Goal: Task Accomplishment & Management: Manage account settings

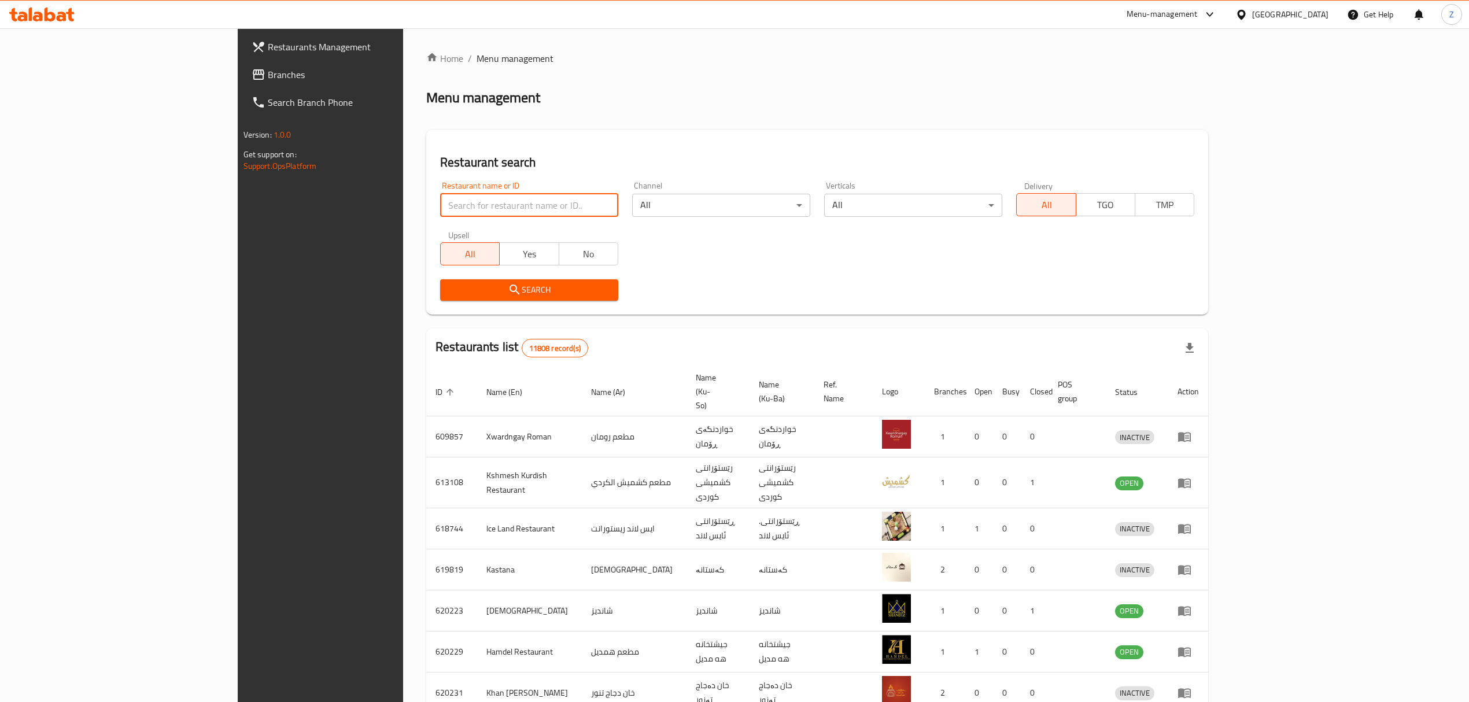
click at [473, 206] on input "search" at bounding box center [529, 205] width 178 height 23
type input "يلا دايت"
click button "Search" at bounding box center [529, 289] width 178 height 21
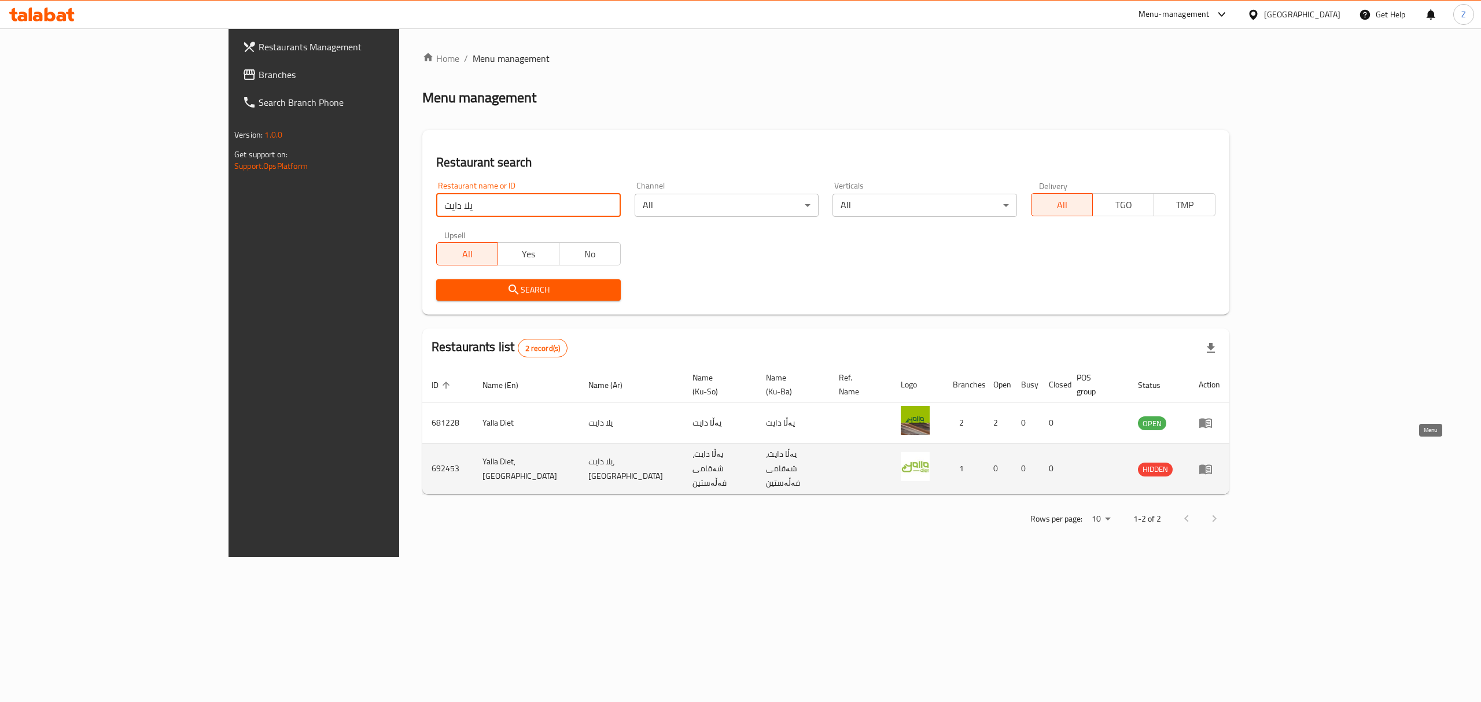
click at [1212, 464] on icon "enhanced table" at bounding box center [1205, 469] width 13 height 10
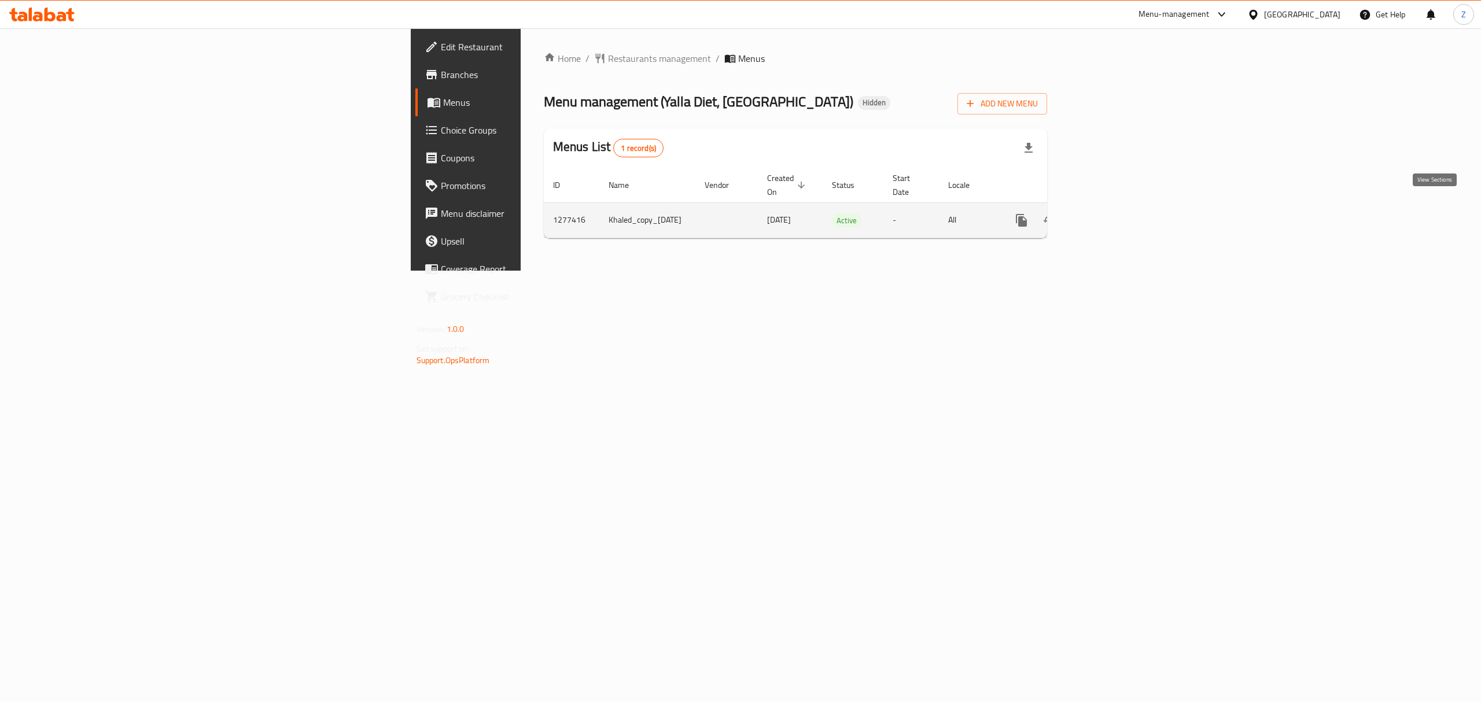
click at [1119, 214] on link "enhanced table" at bounding box center [1105, 220] width 28 height 28
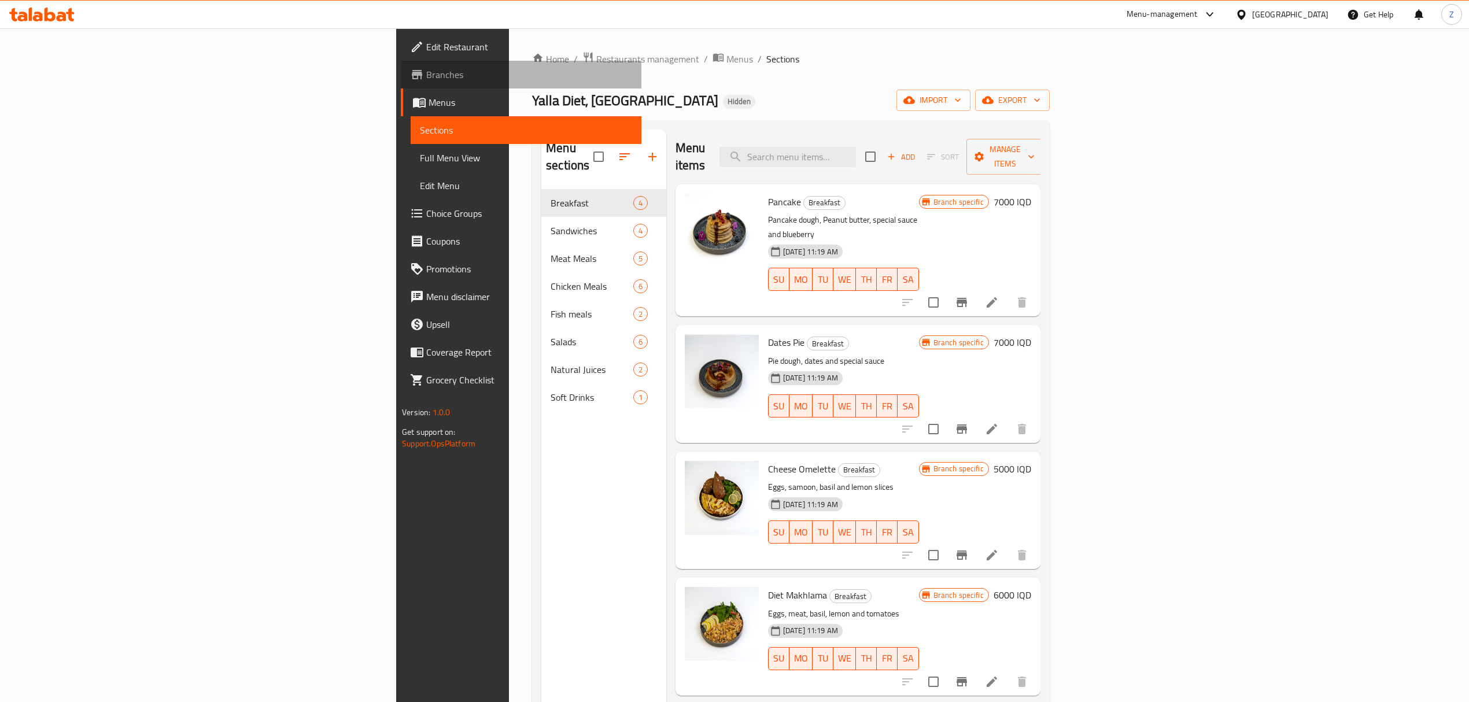
click at [401, 82] on link "Branches" at bounding box center [521, 75] width 241 height 28
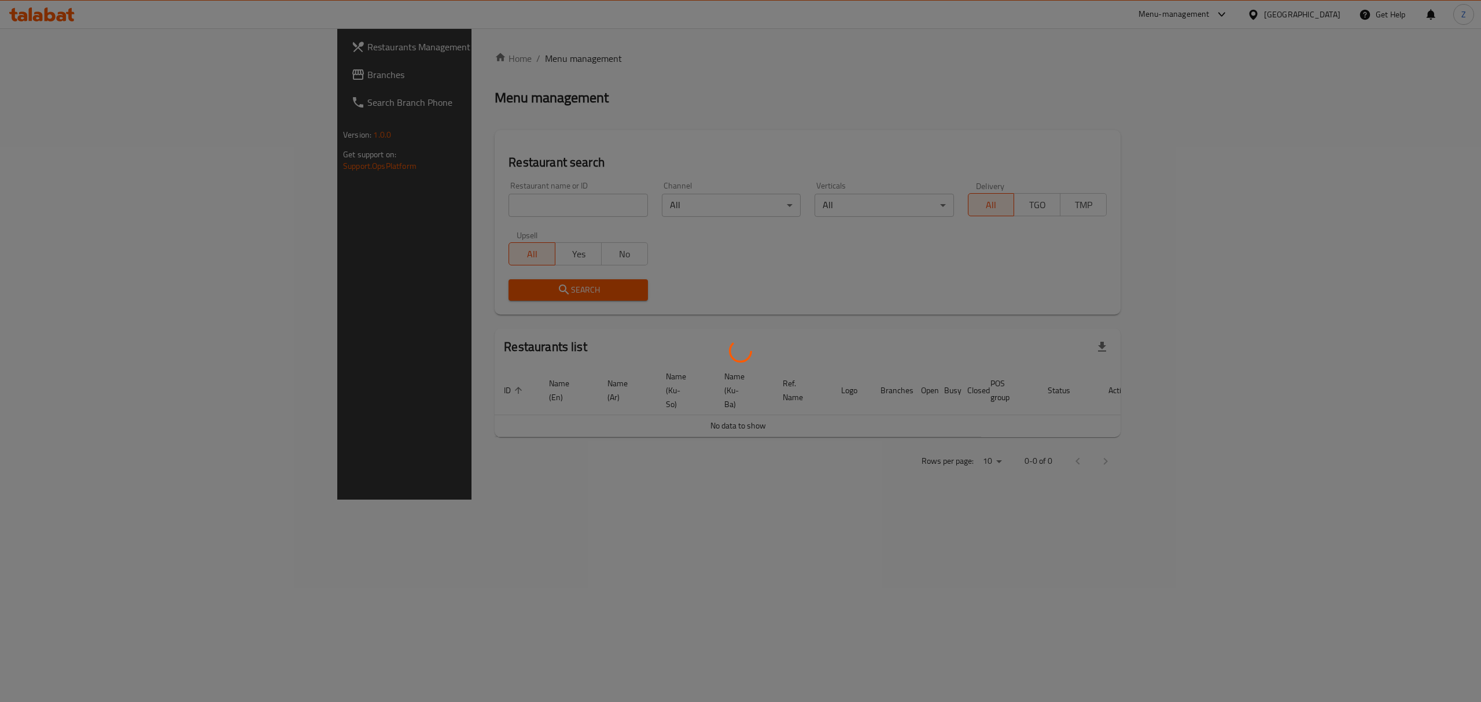
click at [351, 206] on div at bounding box center [740, 351] width 1481 height 702
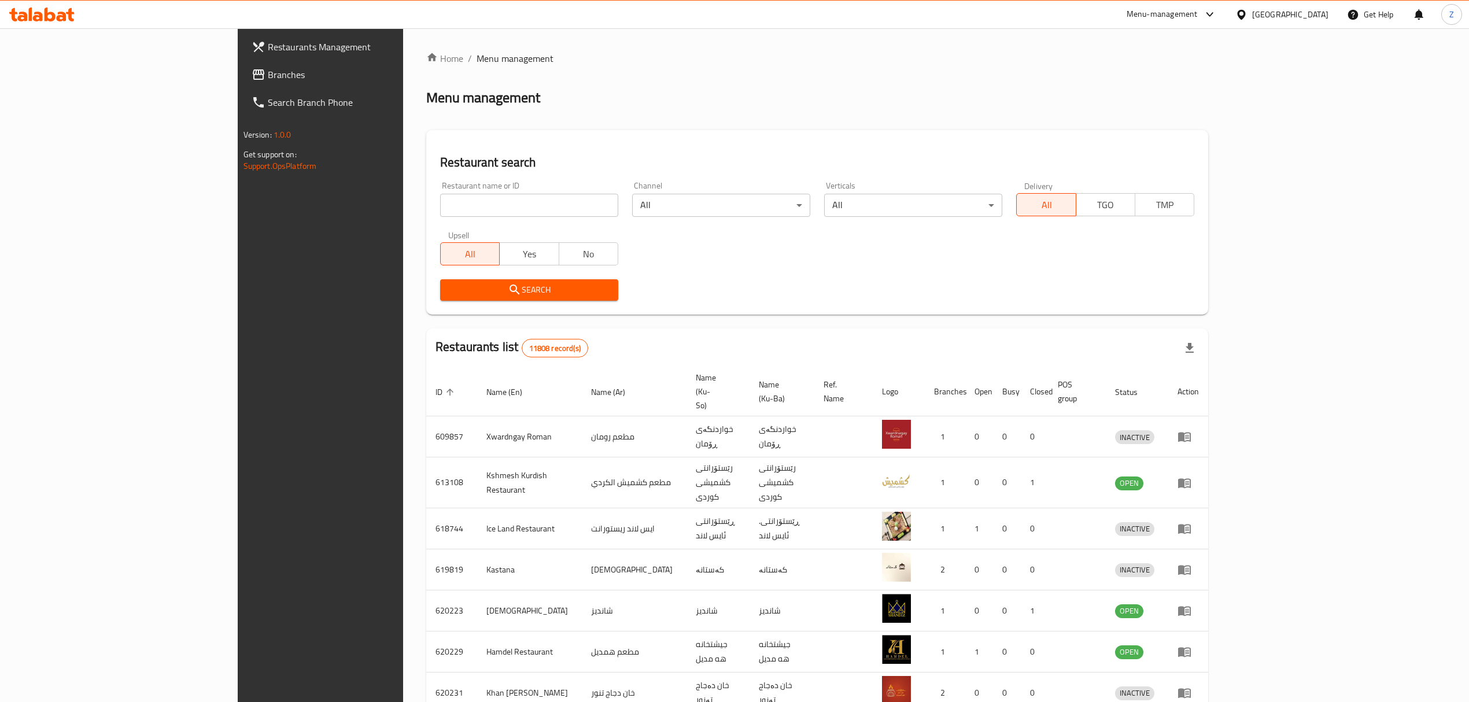
drag, startPoint x: 0, startPoint y: 0, endPoint x: 351, endPoint y: 206, distance: 406.8
click at [440, 206] on input "search" at bounding box center [529, 205] width 178 height 23
type input "vine"
click button "Search" at bounding box center [529, 289] width 178 height 21
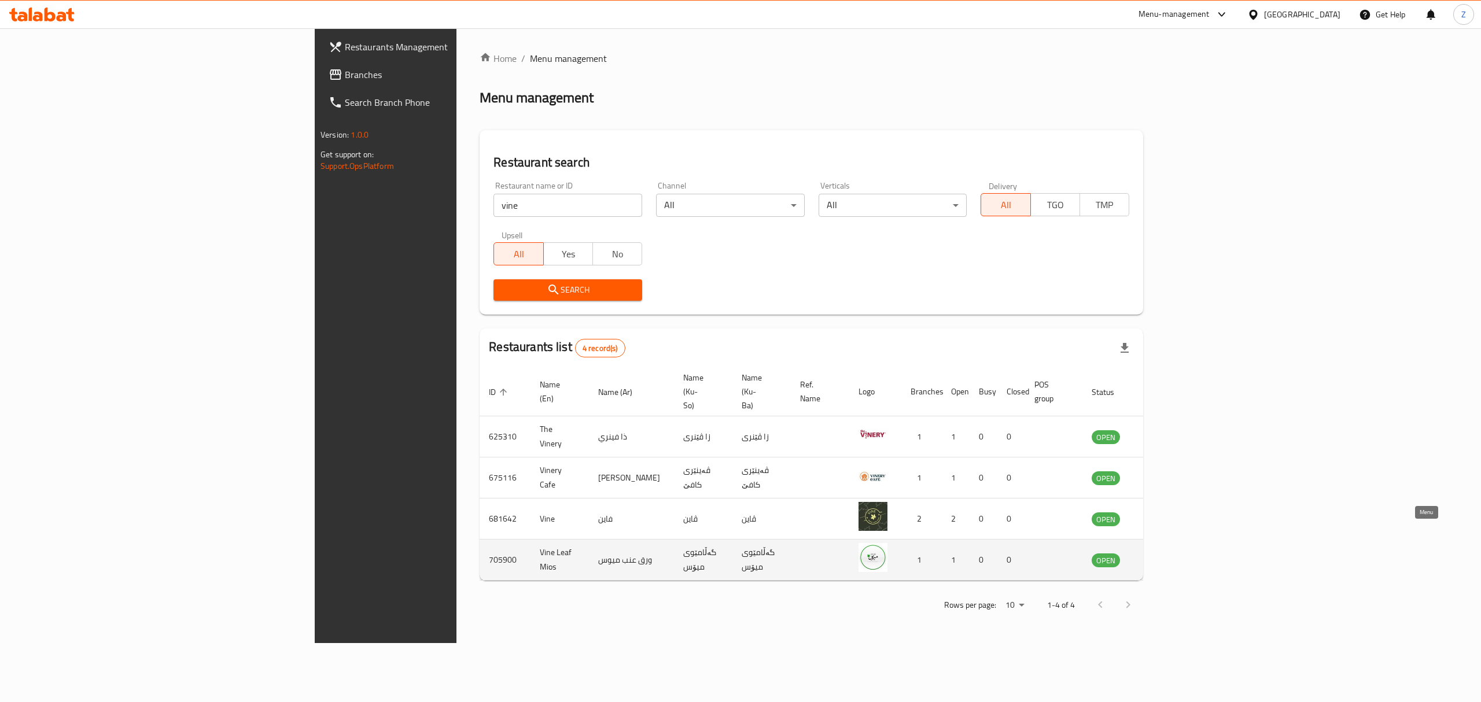
click at [1165, 556] on icon "enhanced table" at bounding box center [1159, 561] width 13 height 10
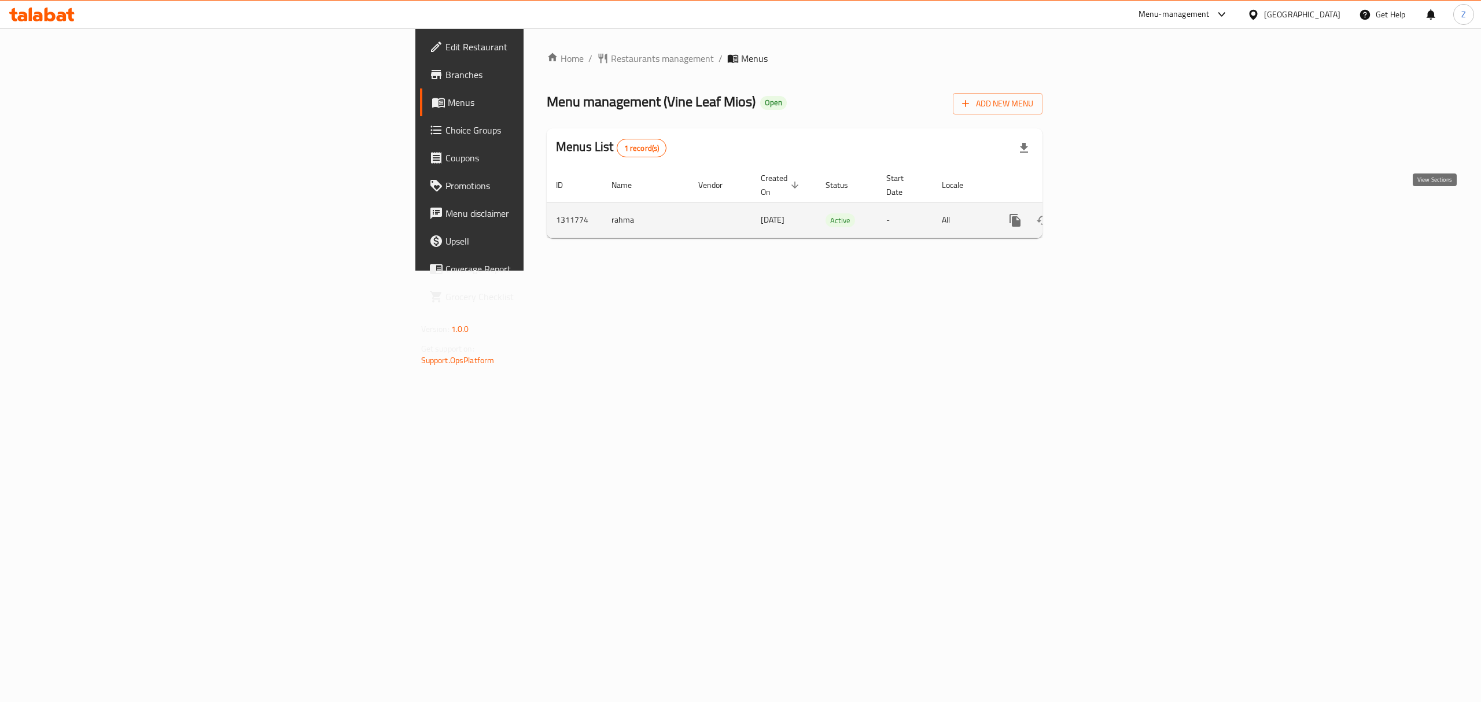
click at [1112, 206] on link "enhanced table" at bounding box center [1098, 220] width 28 height 28
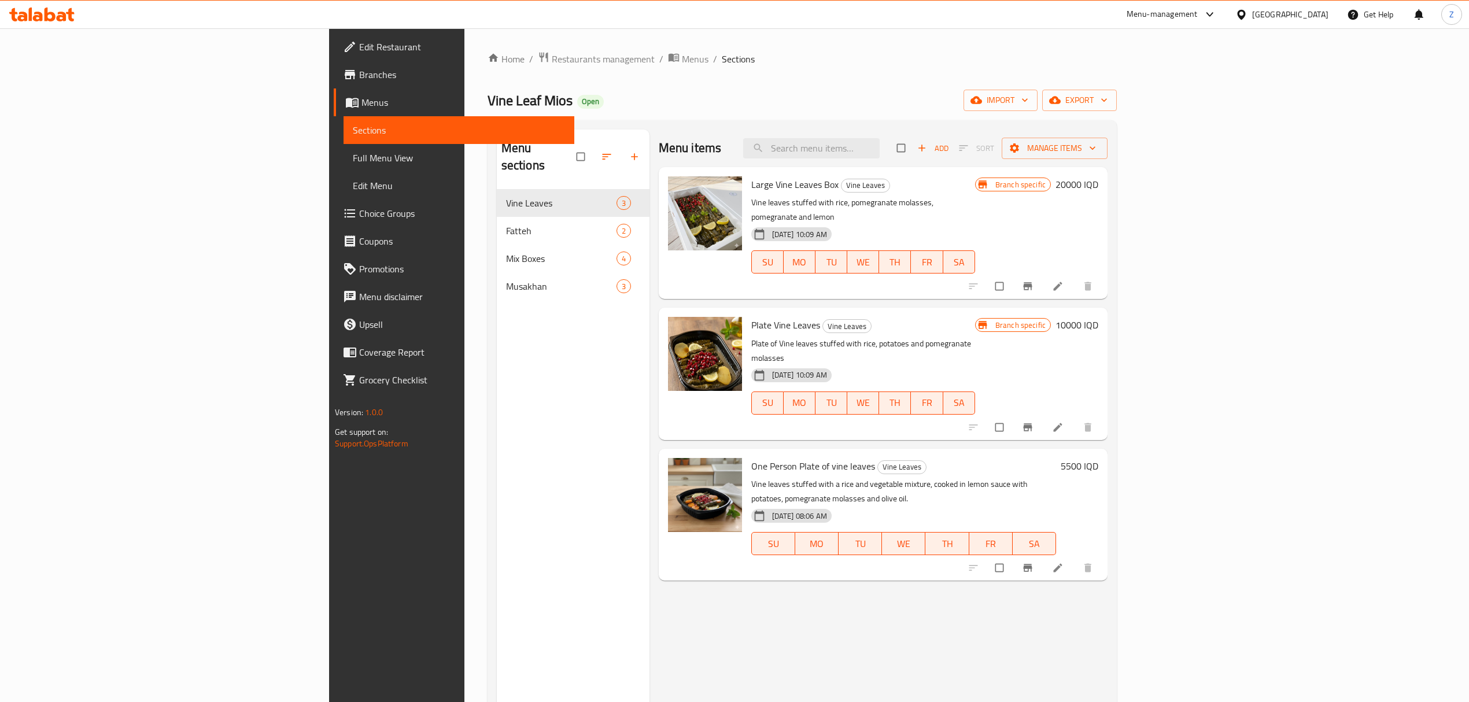
click at [1064, 562] on icon at bounding box center [1058, 568] width 12 height 12
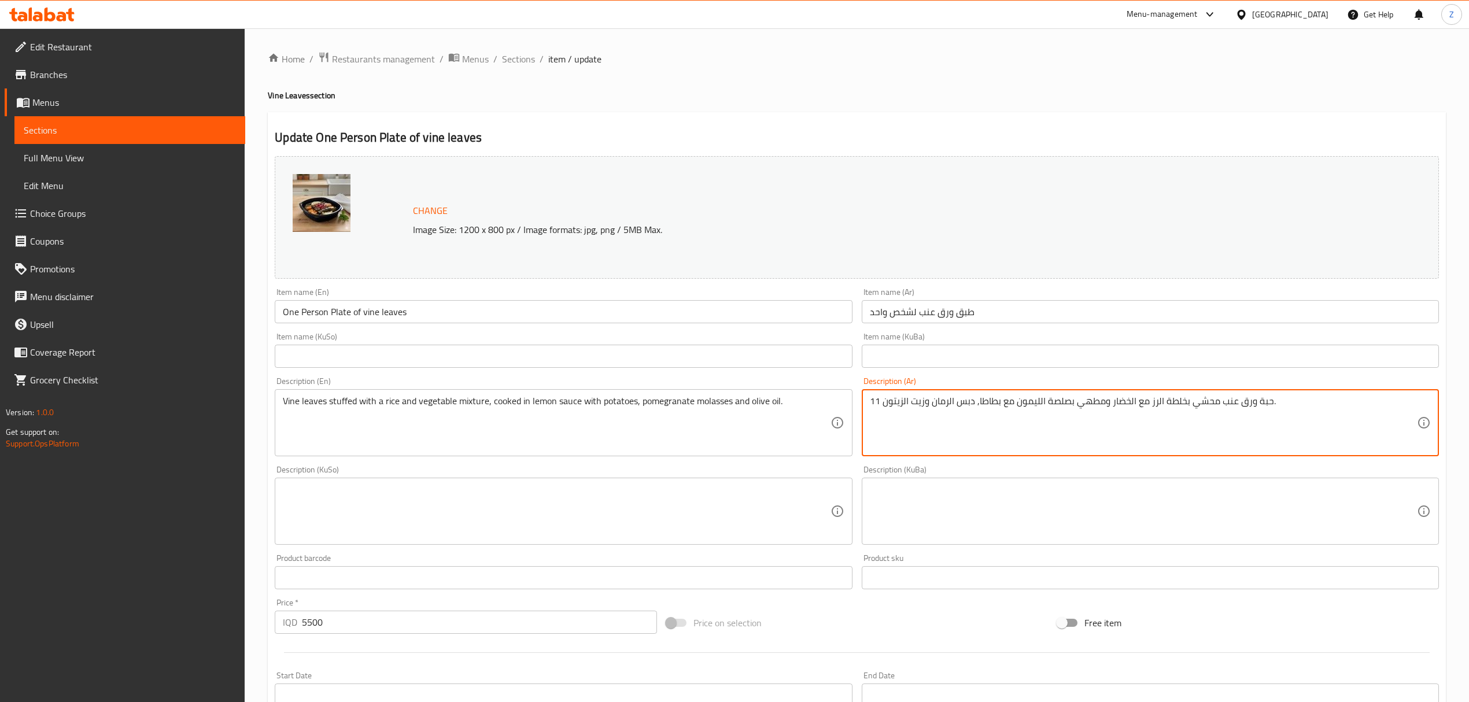
click at [988, 400] on textarea "11 حبة ورق عنب محشي بخلطة الرز مع الخضار ومطهي بصلصة الليمون مع بطاطا, دبس الرم…" at bounding box center [1143, 423] width 547 height 55
type textarea "11 حبة ورق عنب محشي بخلطة الرز مع الخضار ومطهي بصلصة الليمون مع جزر, دبس الرمان…"
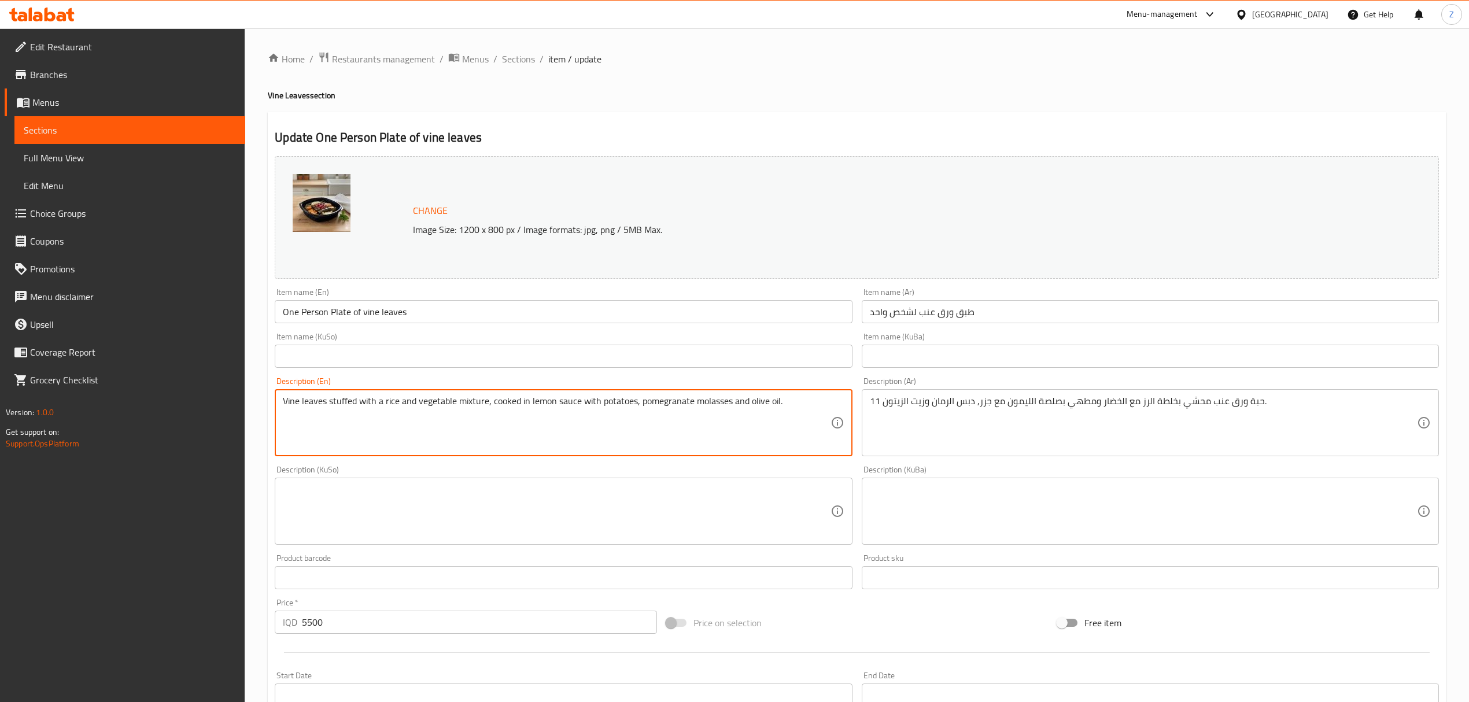
click at [607, 401] on textarea "Vine leaves stuffed with a rice and vegetable mixture, cooked in lemon sauce wi…" at bounding box center [556, 423] width 547 height 55
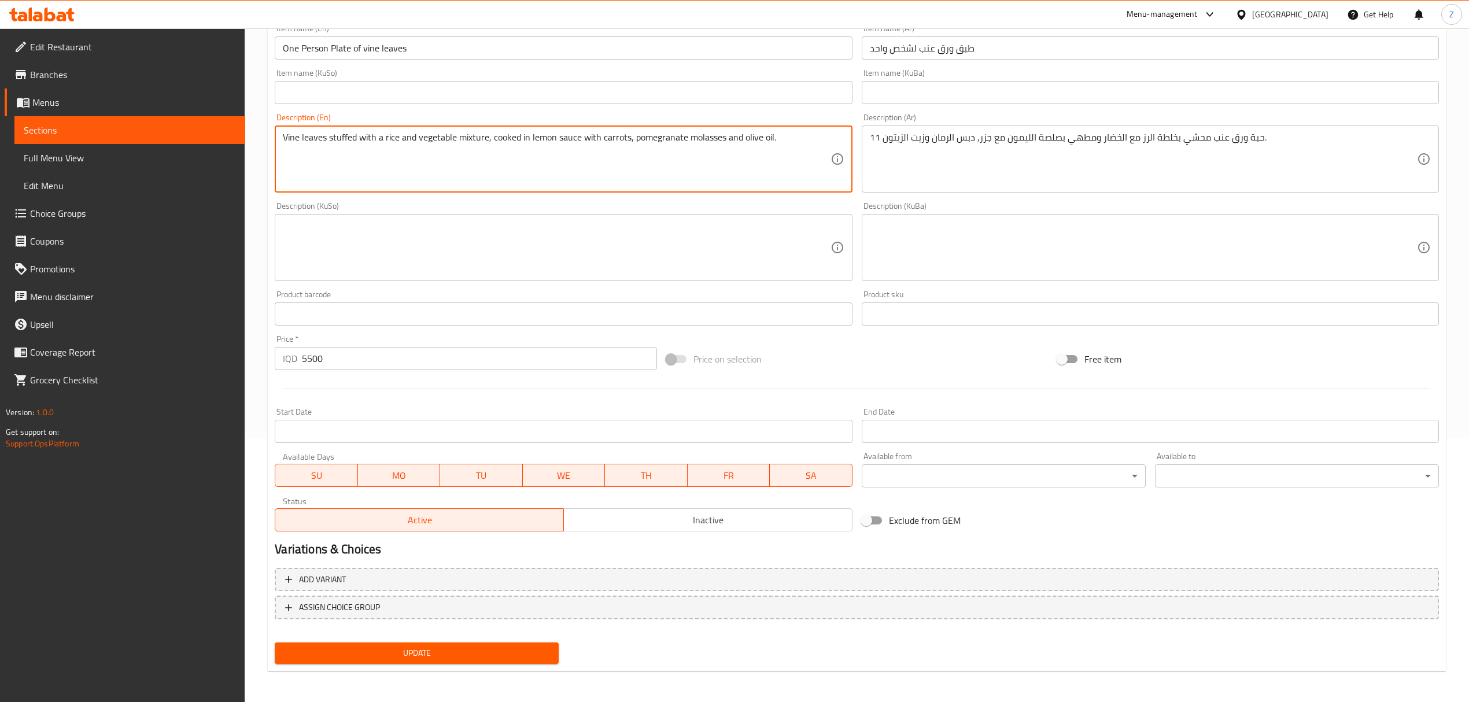
type textarea "Vine leaves stuffed with a rice and vegetable mixture, cooked in lemon sauce wi…"
click at [458, 651] on span "Update" at bounding box center [416, 653] width 265 height 14
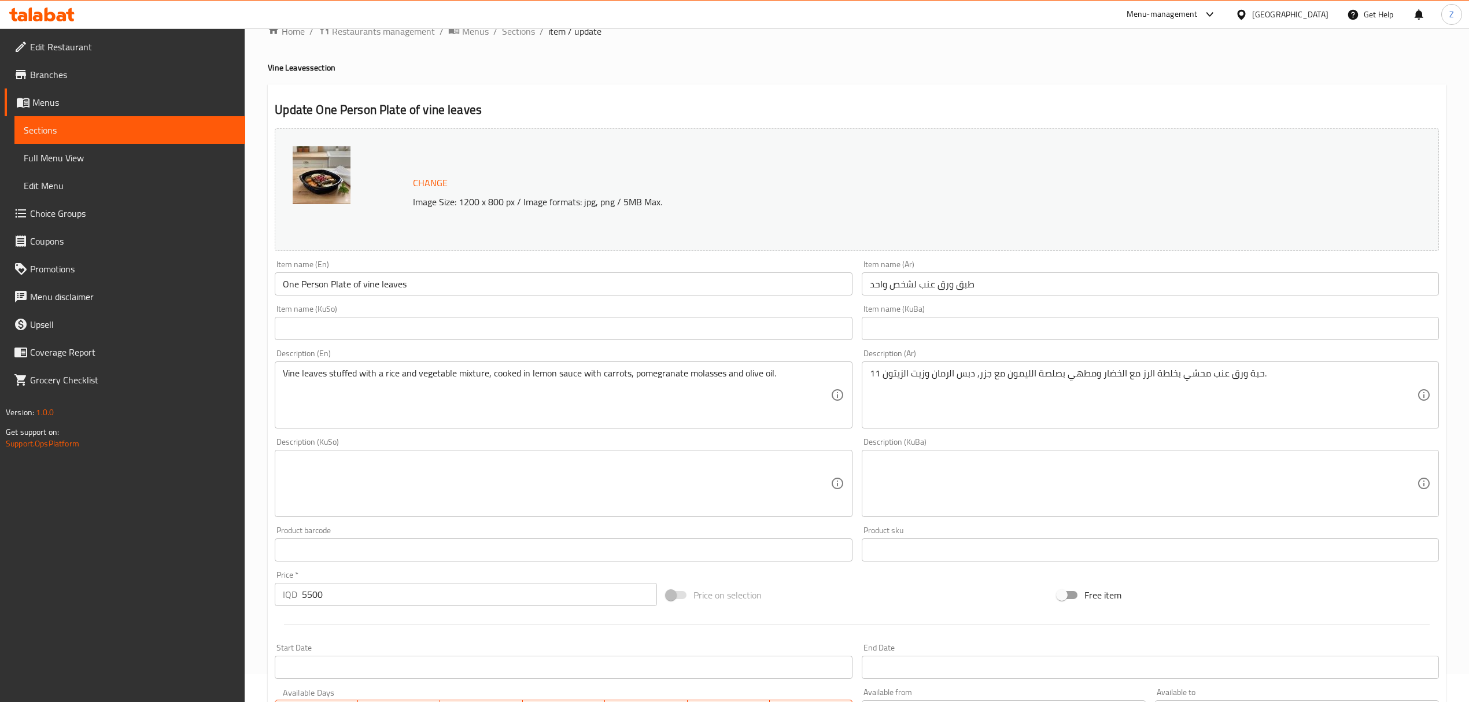
scroll to position [3, 0]
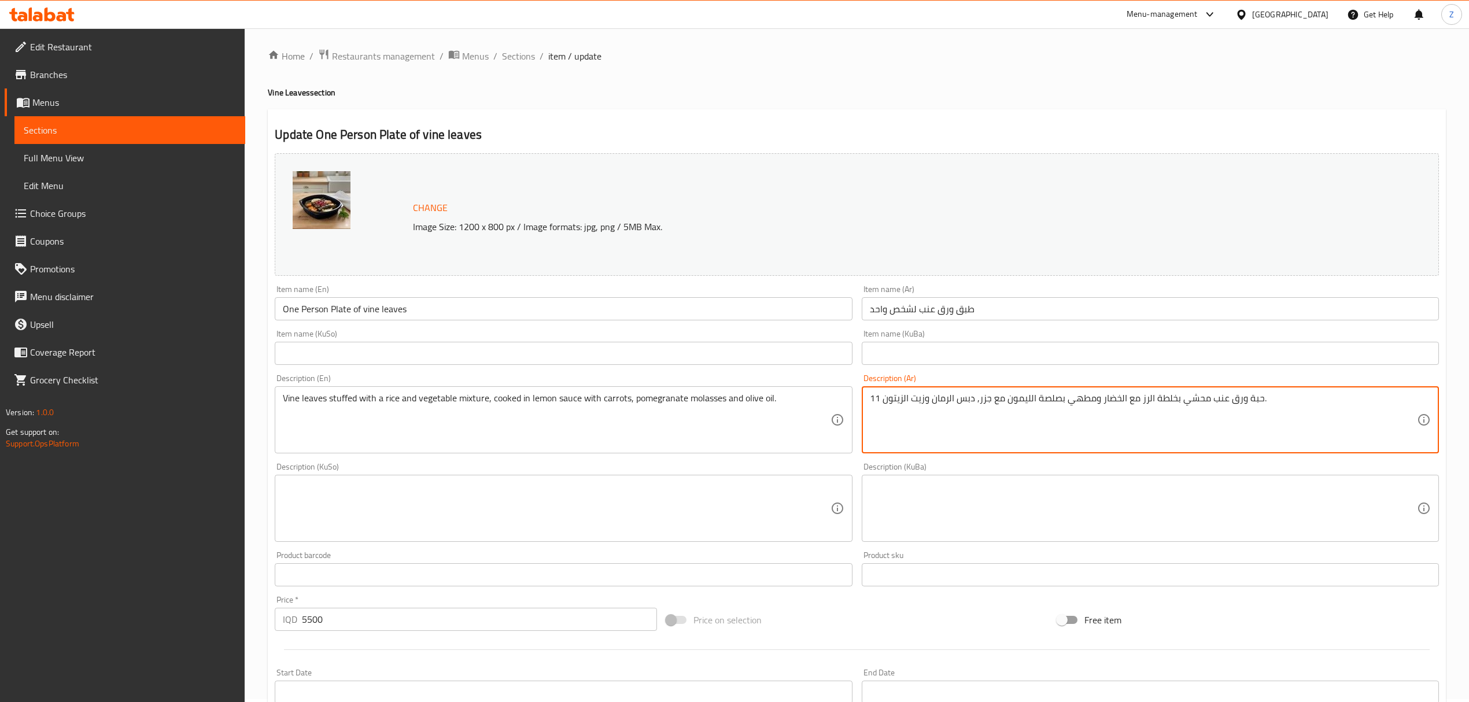
click at [983, 401] on textarea "11 حبة ورق عنب محشي بخلطة الرز مع الخضار ومطهي بصلصة الليمون مع جزر, دبس الرمان…" at bounding box center [1143, 420] width 547 height 55
type textarea "11 حبة ورق عنب محشي بخلطة الرز مع الخضار ومطهي بصلصة الليمون مع بطاطا, دبس الرم…"
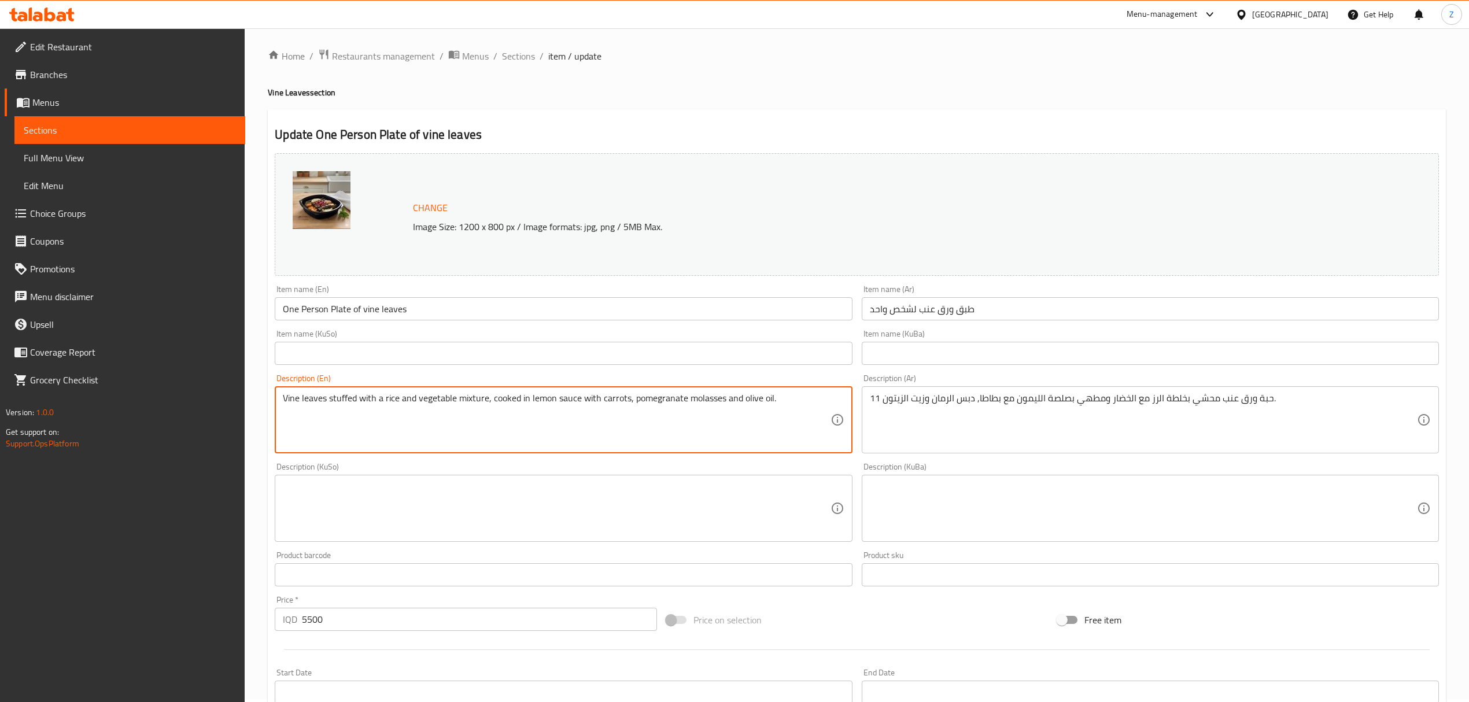
click at [611, 394] on textarea "Vine leaves stuffed with a rice and vegetable mixture, cooked in lemon sauce wi…" at bounding box center [556, 420] width 547 height 55
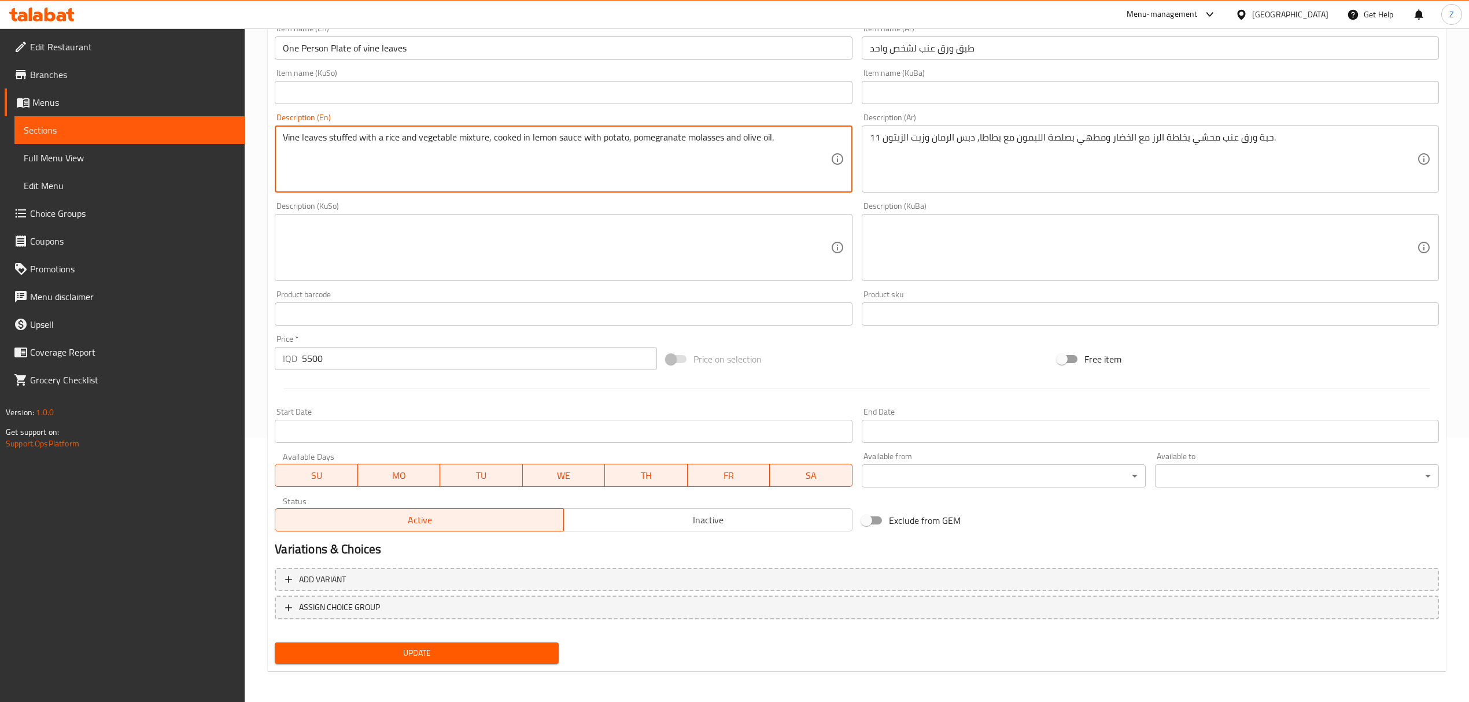
type textarea "Vine leaves stuffed with a rice and vegetable mixture, cooked in lemon sauce wi…"
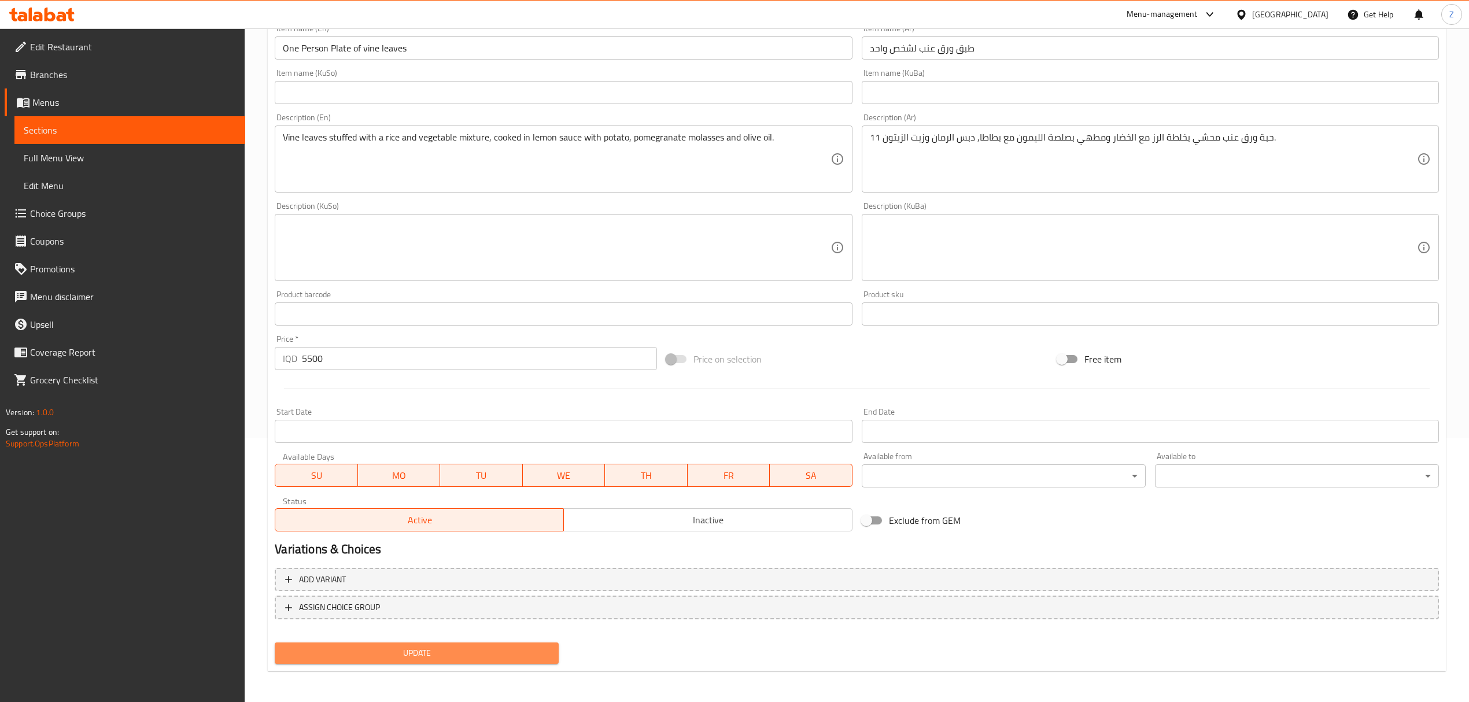
click at [428, 660] on button "Update" at bounding box center [417, 653] width 284 height 21
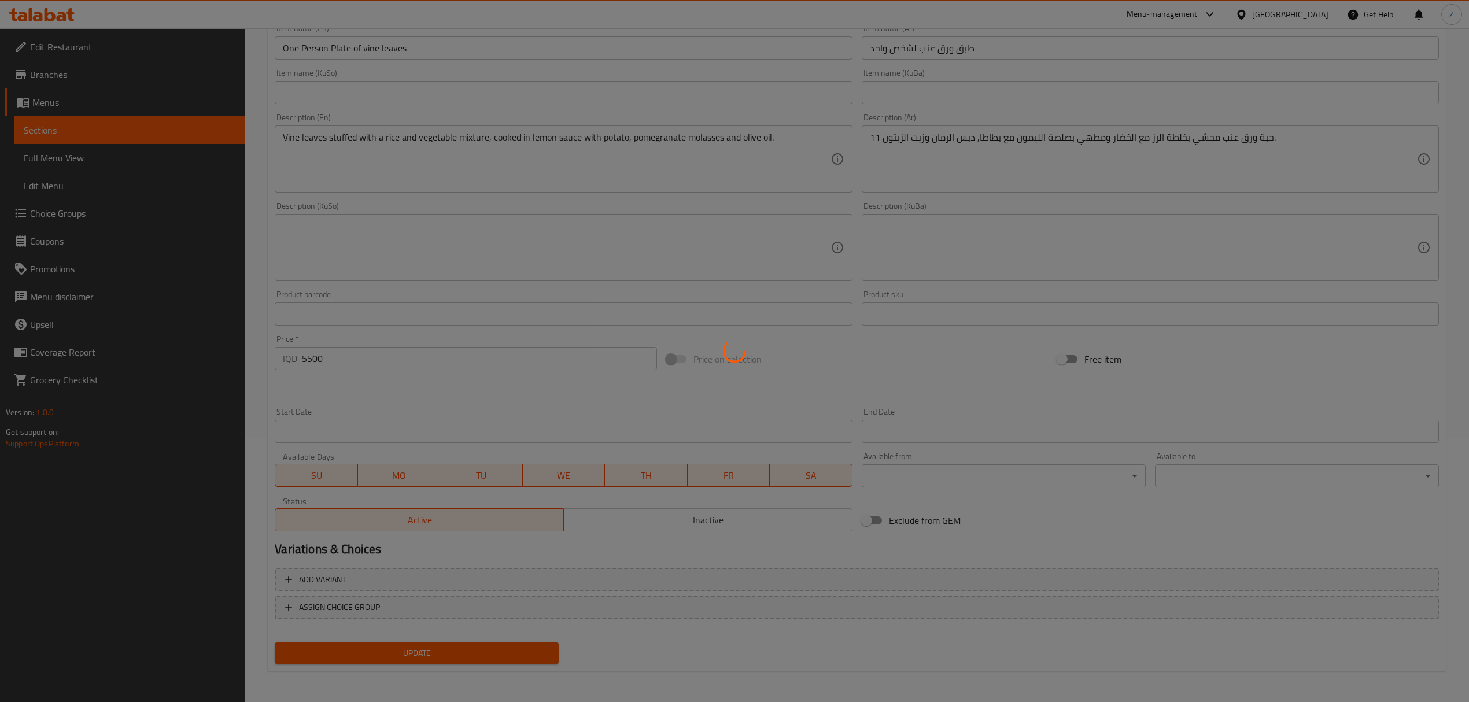
scroll to position [0, 0]
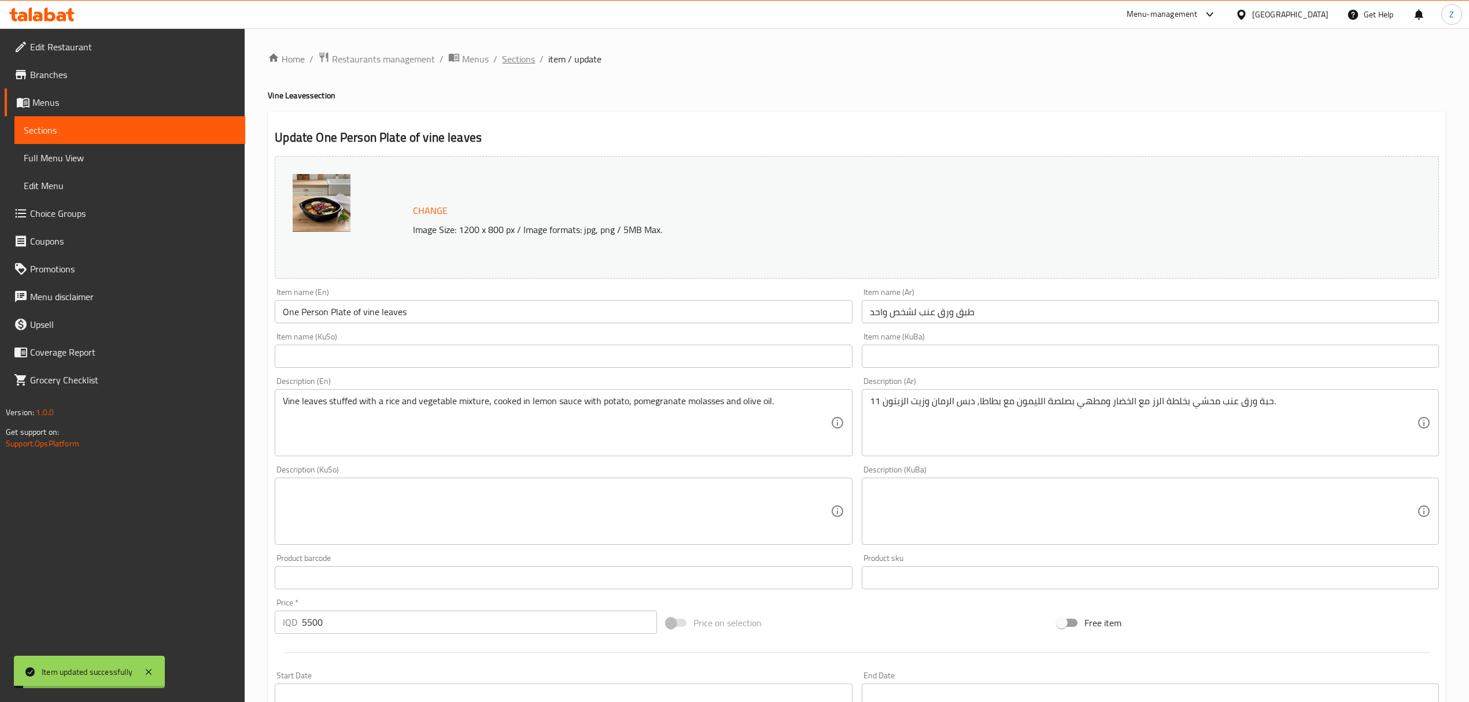
click at [504, 60] on span "Sections" at bounding box center [518, 59] width 33 height 14
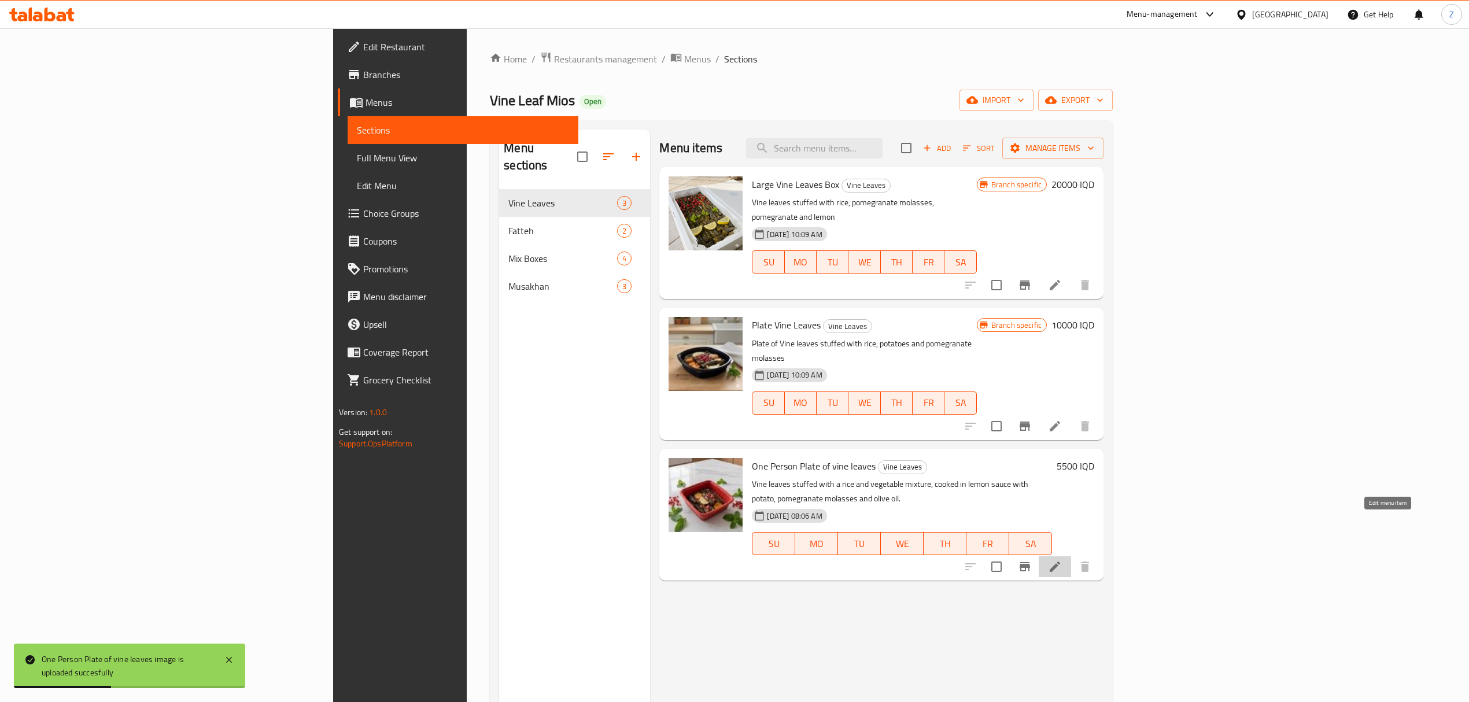
click at [1062, 560] on icon at bounding box center [1055, 567] width 14 height 14
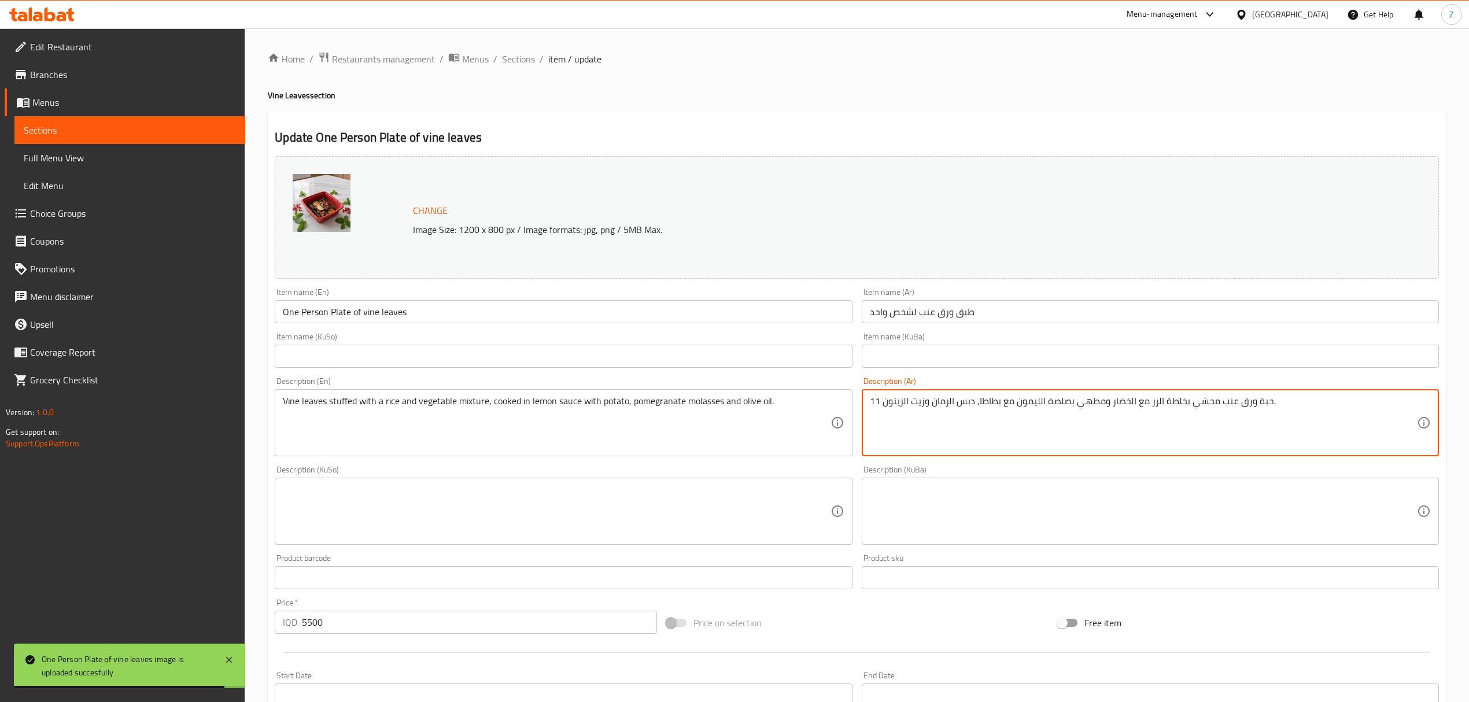
click at [983, 401] on textarea "11 حبة ورق عنب محشي بخلطة الرز مع الخضار ومطهي بصلصة الليمون مع بطاطا, دبس الرم…" at bounding box center [1143, 423] width 547 height 55
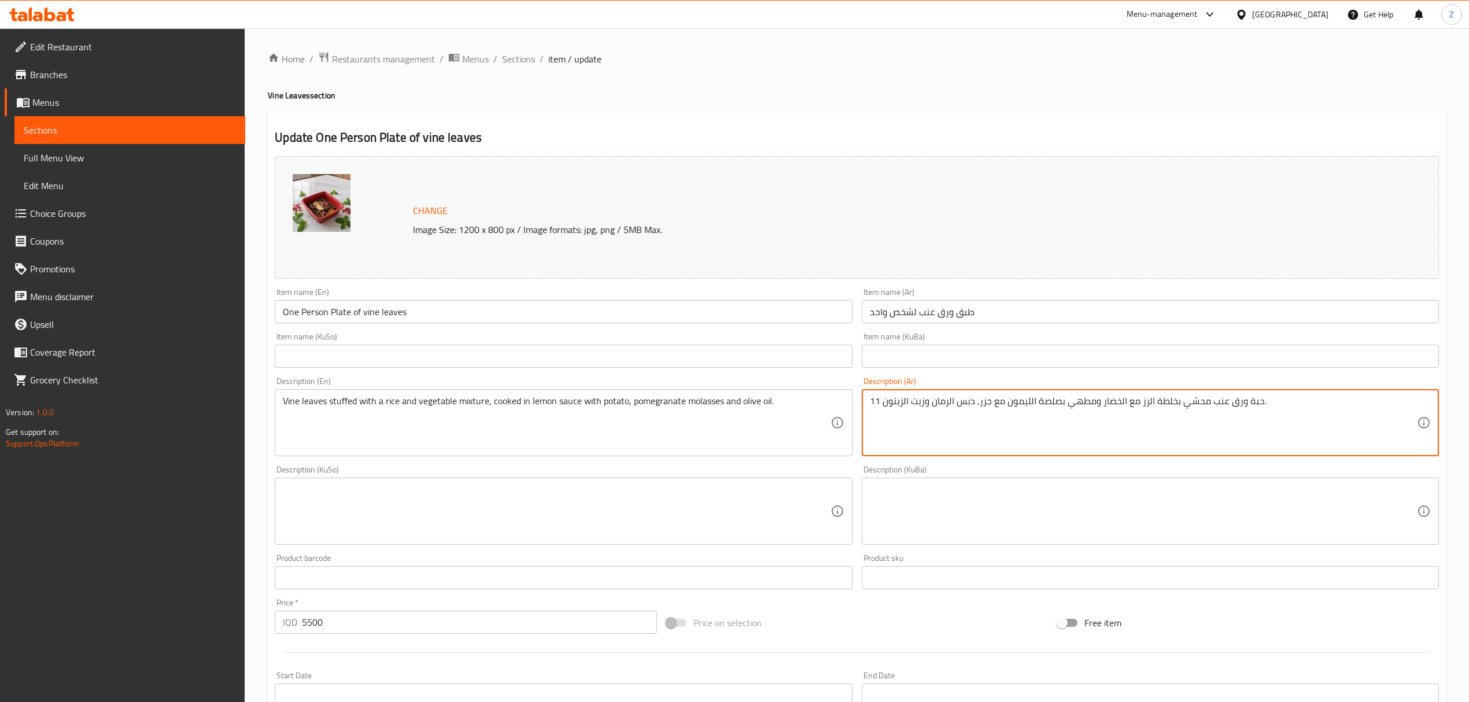
type textarea "11 حبة ورق عنب محشي بخلطة الرز مع الخضار ومطهي بصلصة الليمون مع جزر, دبس الرمان…"
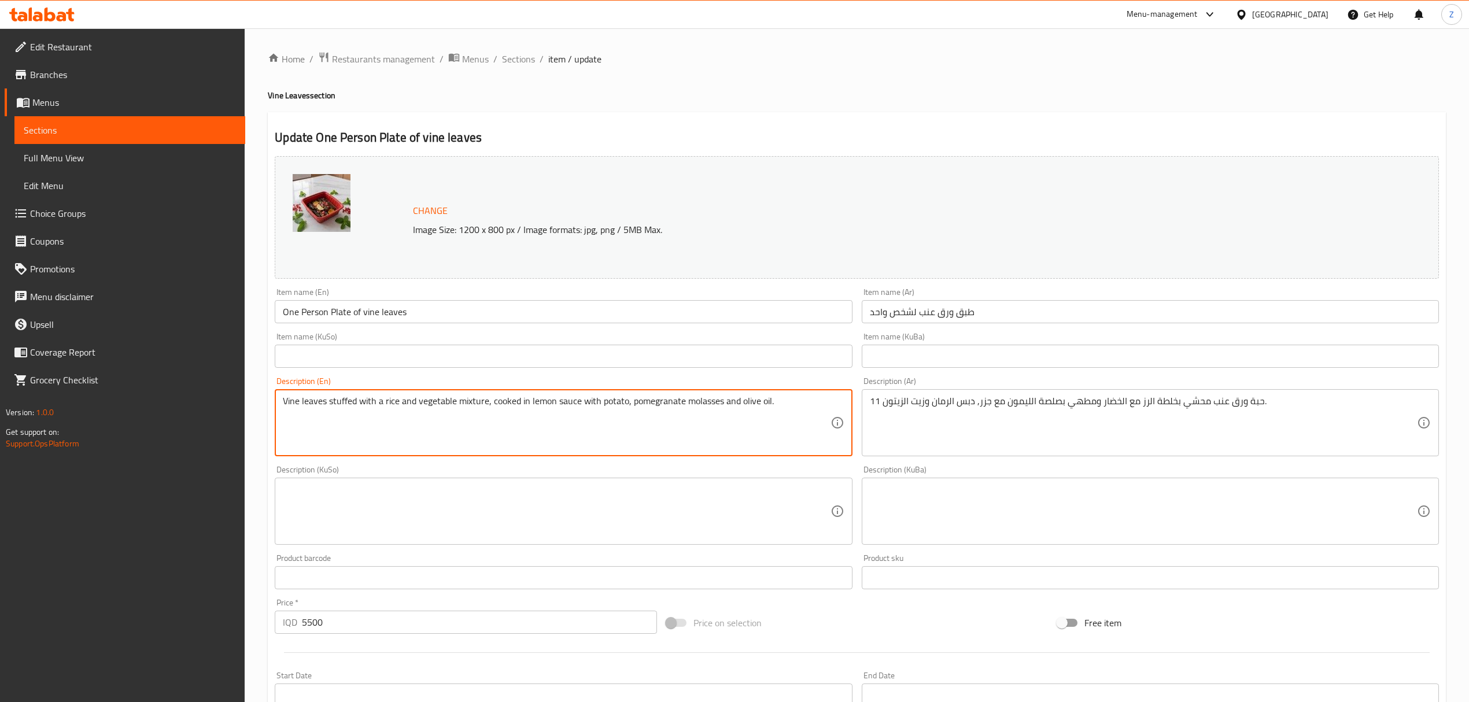
click at [607, 399] on textarea "Vine leaves stuffed with a rice and vegetable mixture, cooked in lemon sauce wi…" at bounding box center [556, 423] width 547 height 55
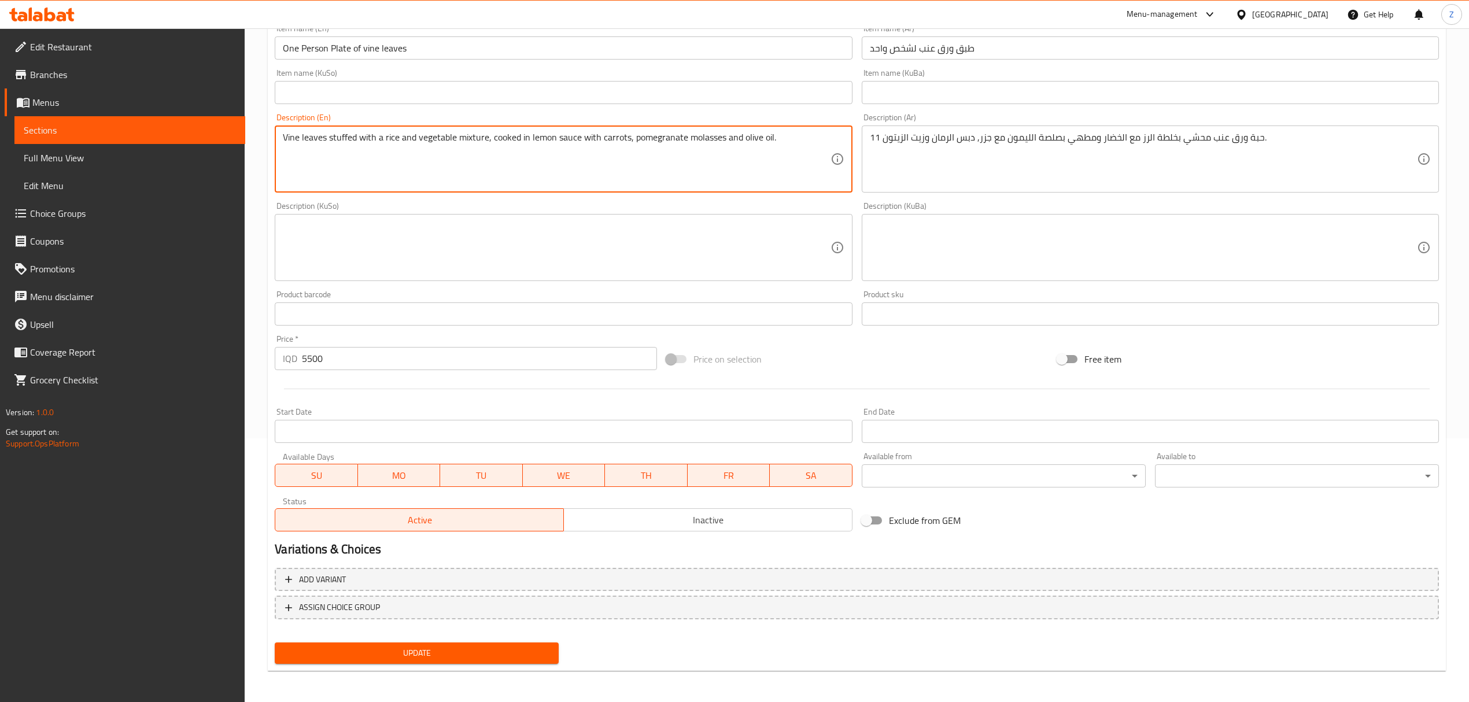
type textarea "Vine leaves stuffed with a rice and vegetable mixture, cooked in lemon sauce wi…"
click at [466, 656] on span "Update" at bounding box center [416, 653] width 265 height 14
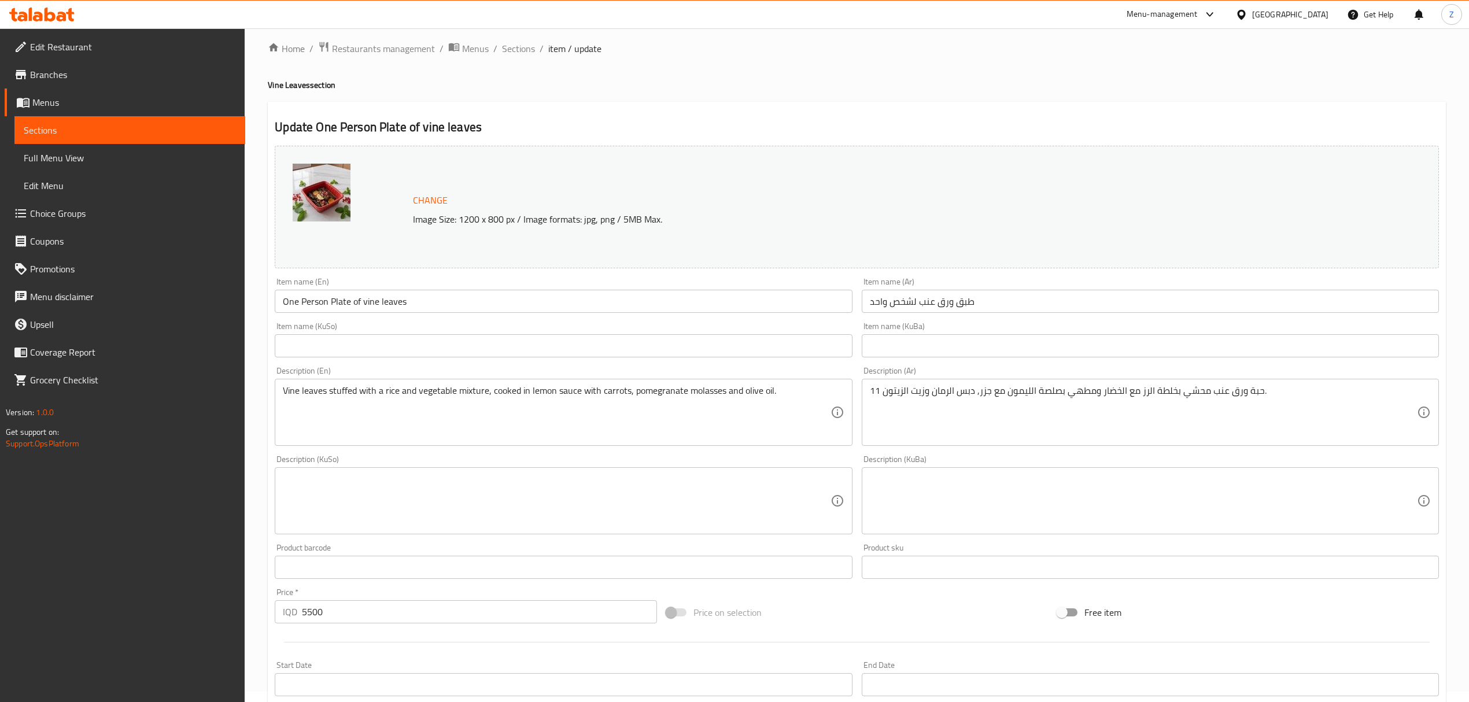
scroll to position [0, 0]
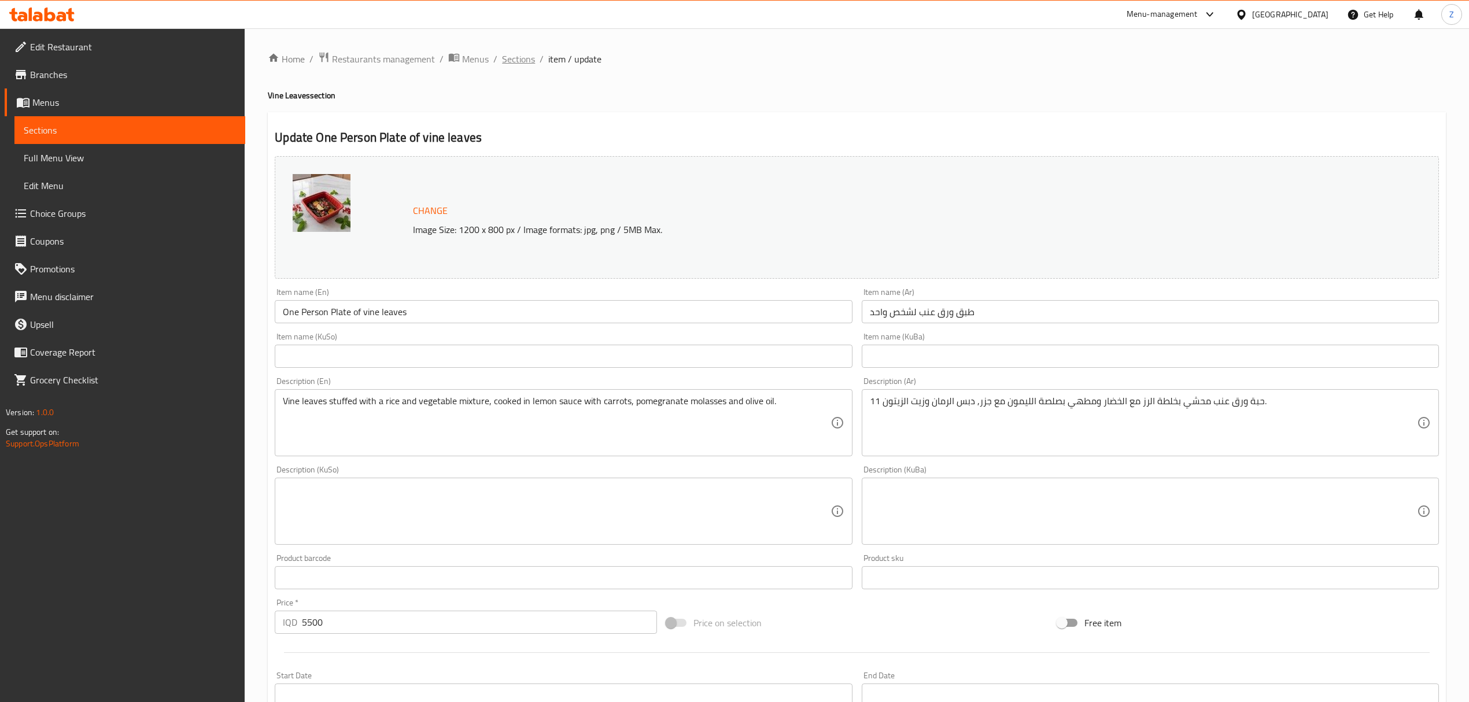
click at [524, 59] on span "Sections" at bounding box center [518, 59] width 33 height 14
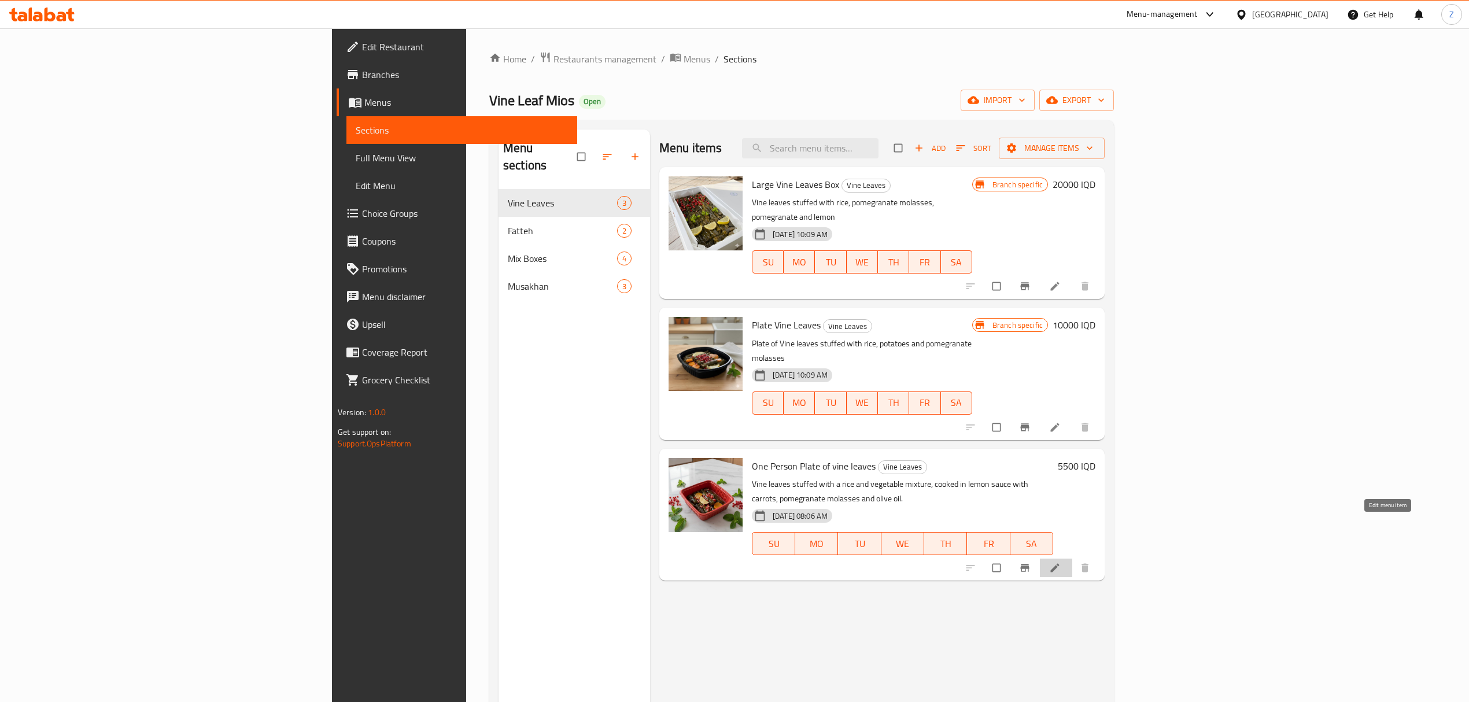
click at [1061, 562] on icon at bounding box center [1055, 568] width 12 height 12
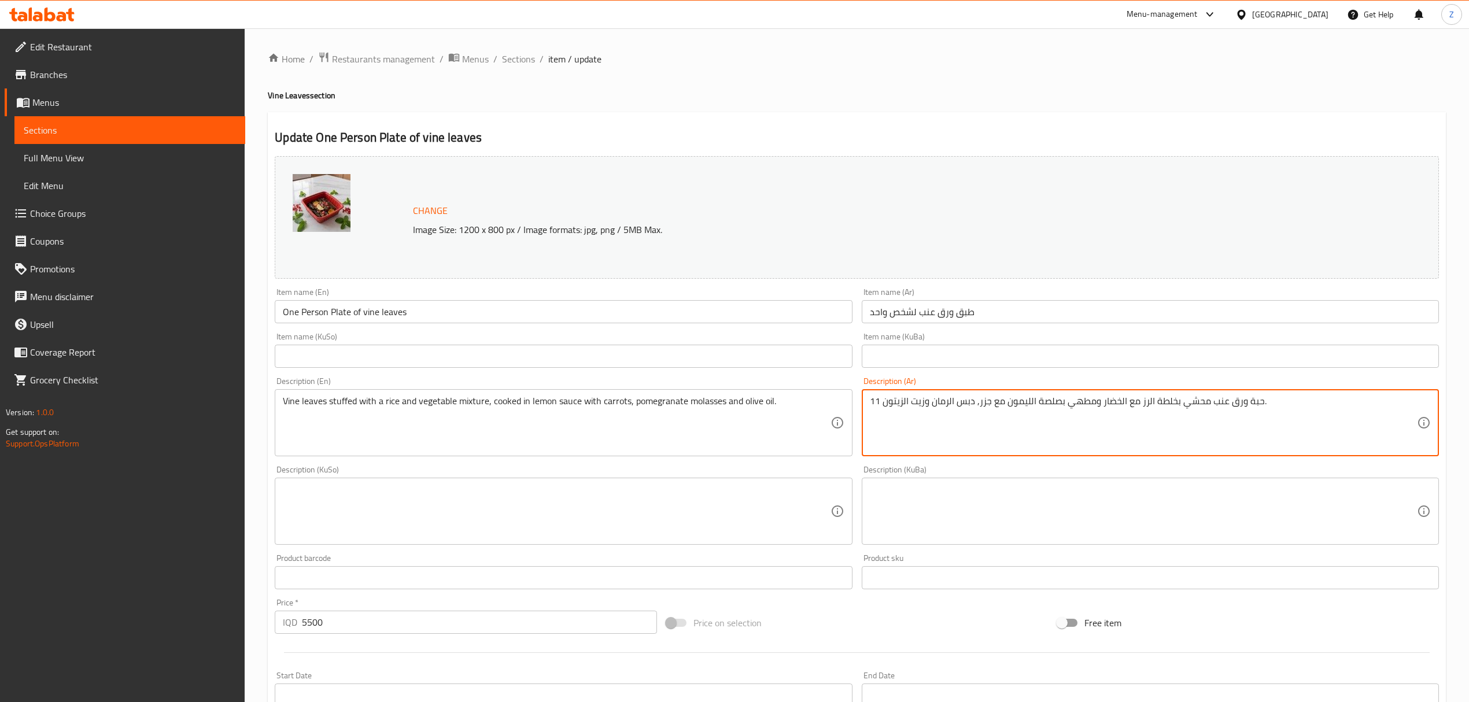
click at [982, 404] on textarea "11 حبة ورق عنب محشي بخلطة الرز مع الخضار ومطهي بصلصة الليمون مع جزر, دبس الرمان…" at bounding box center [1143, 423] width 547 height 55
type textarea "11 حبة ورق عنب محشي بخلطة الرز مع الخضار ومطهي بصلصة الليمون مع , دبس الرمان وز…"
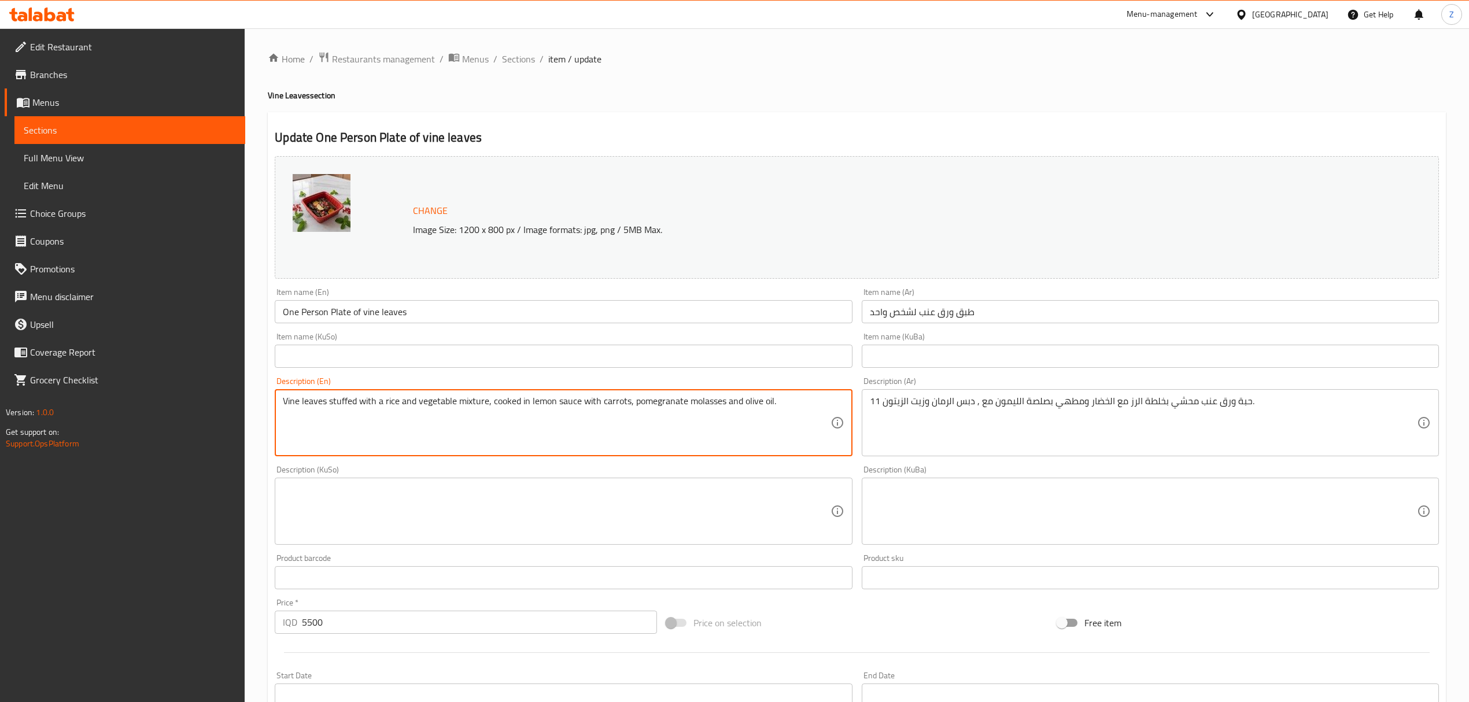
click at [612, 404] on textarea "Vine leaves stuffed with a rice and vegetable mixture, cooked in lemon sauce wi…" at bounding box center [556, 423] width 547 height 55
type textarea "Vine leaves stuffed with a rice and vegetable mixture, cooked in lemon sauce wi…"
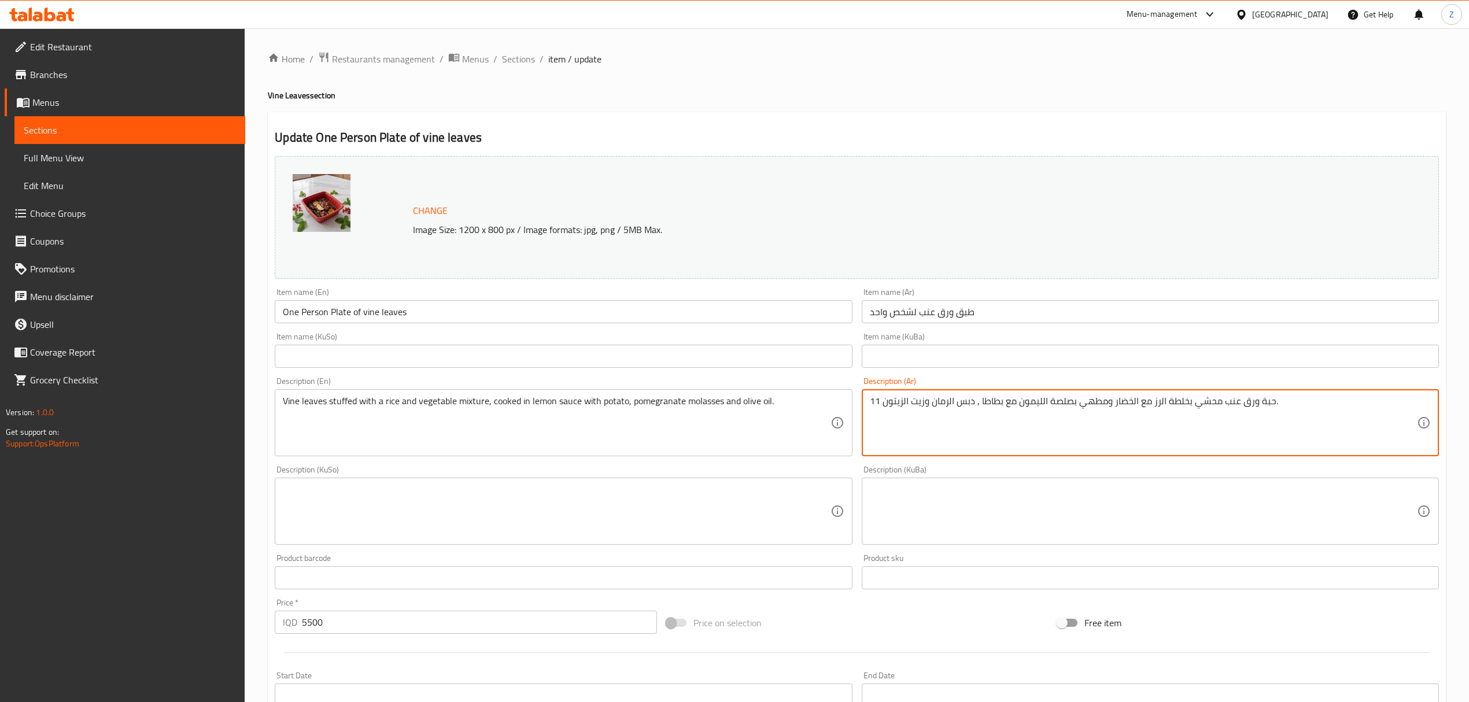
scroll to position [264, 0]
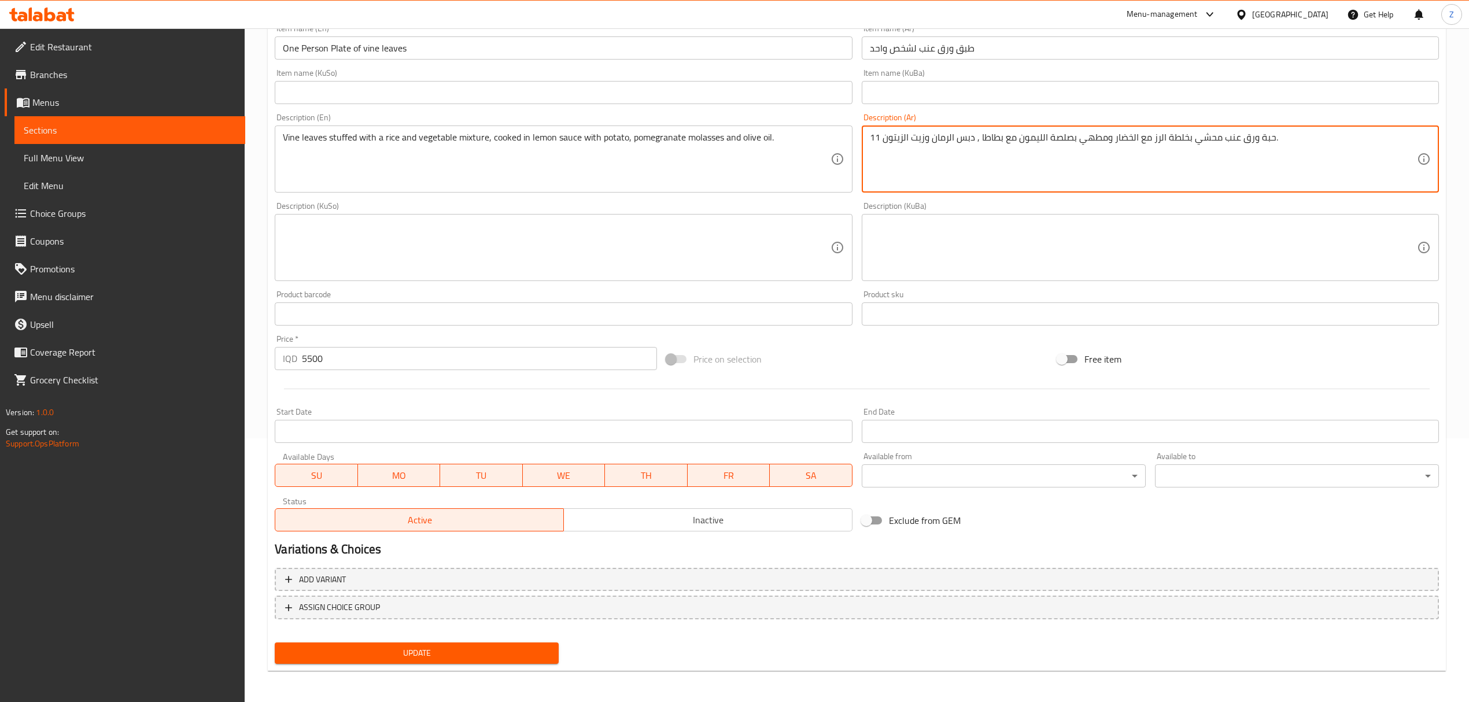
type textarea "11 حبة ورق عنب محشي بخلطة الرز مع الخضار ومطهي بصلصة الليمون مع بطاطا , دبس الر…"
click at [547, 651] on span "Update" at bounding box center [416, 653] width 265 height 14
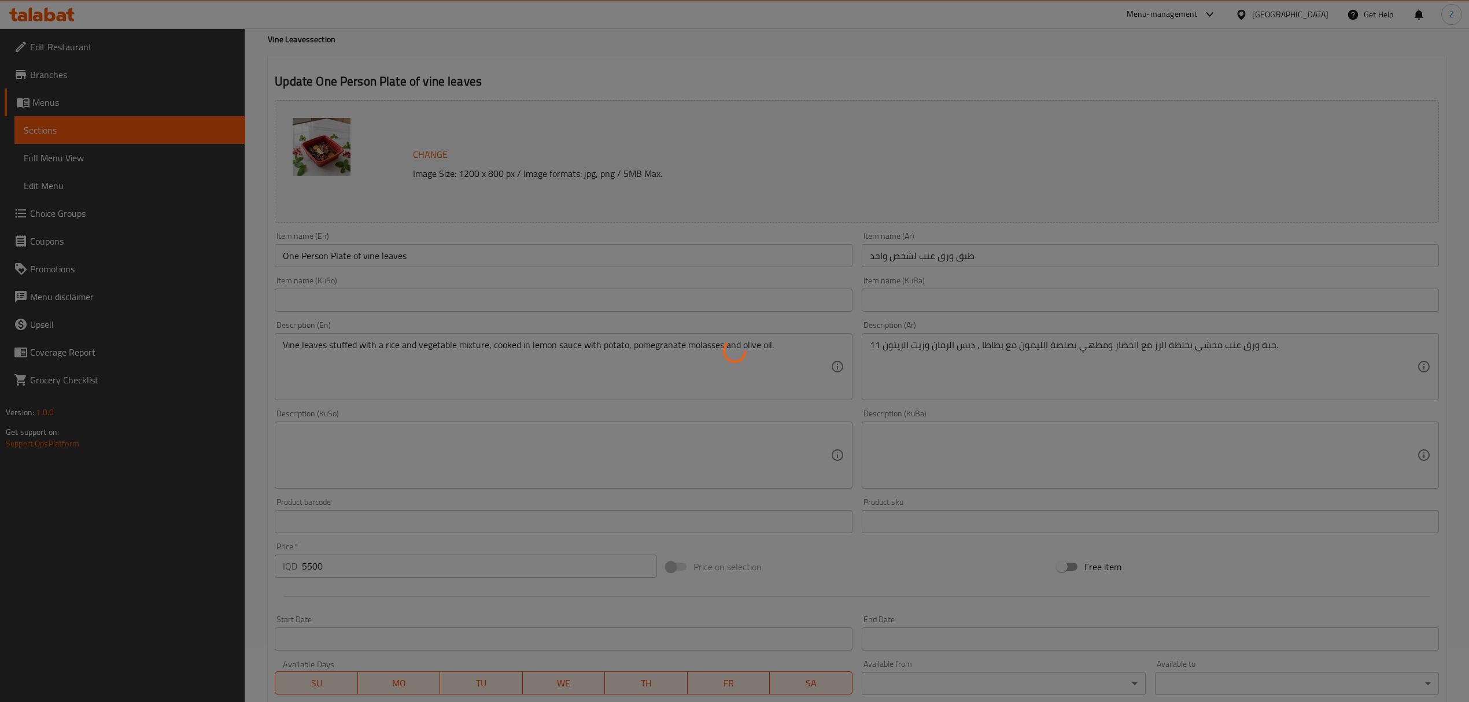
scroll to position [0, 0]
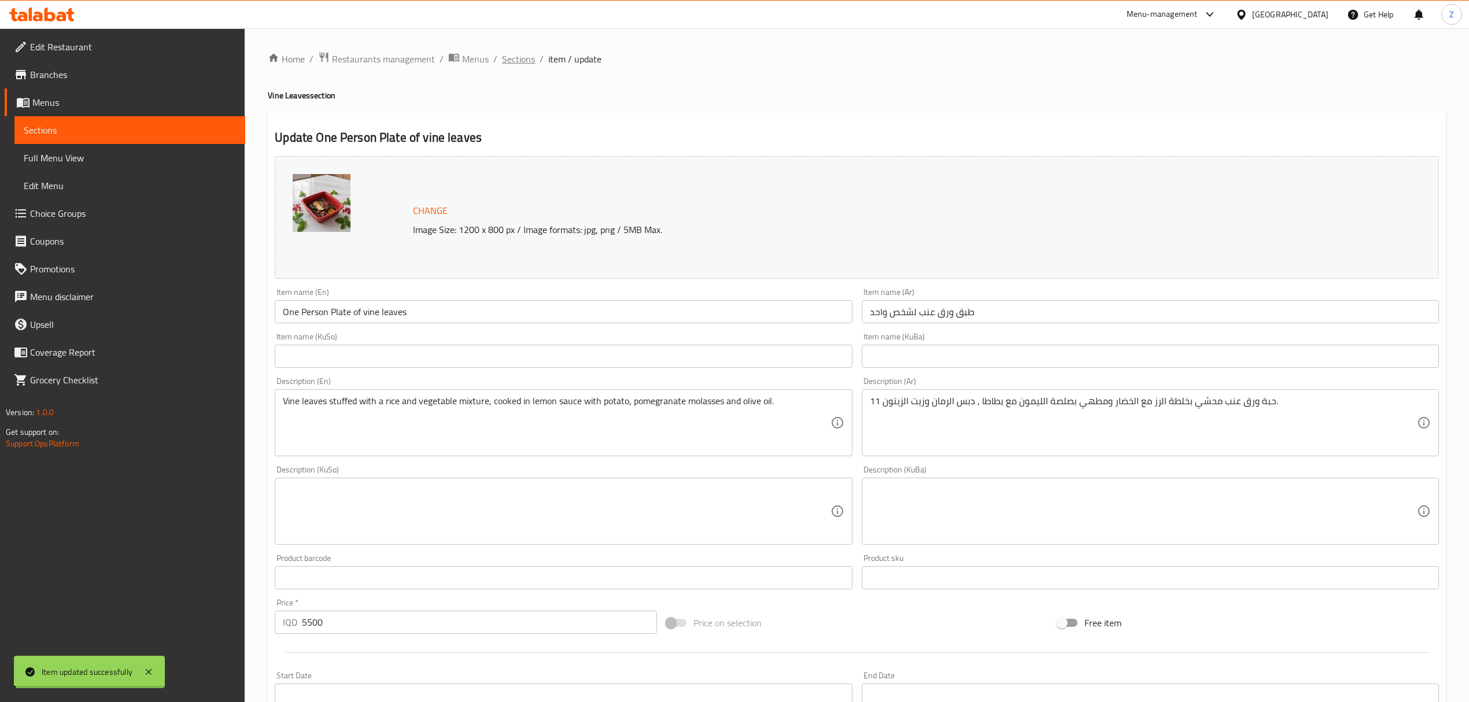
click at [518, 58] on span "Sections" at bounding box center [518, 59] width 33 height 14
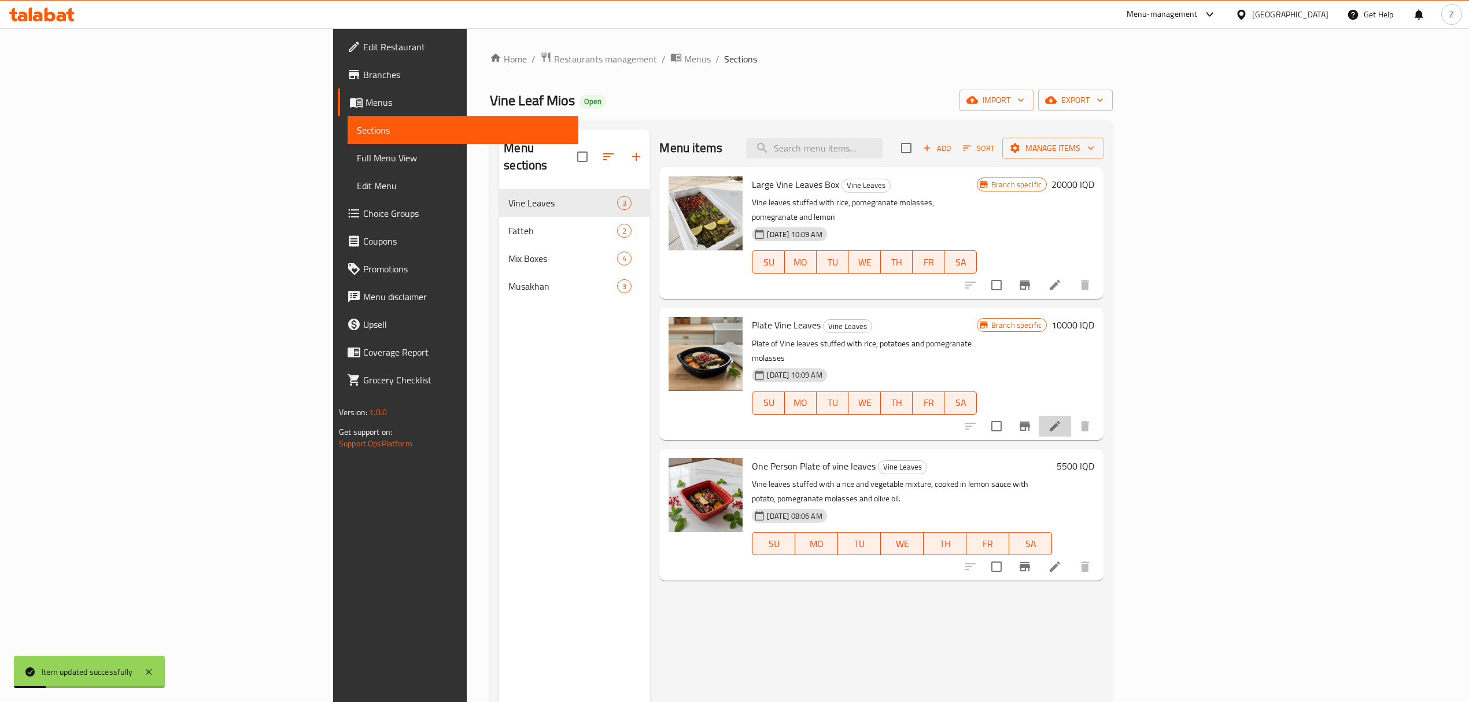
click at [1071, 416] on li at bounding box center [1055, 426] width 32 height 21
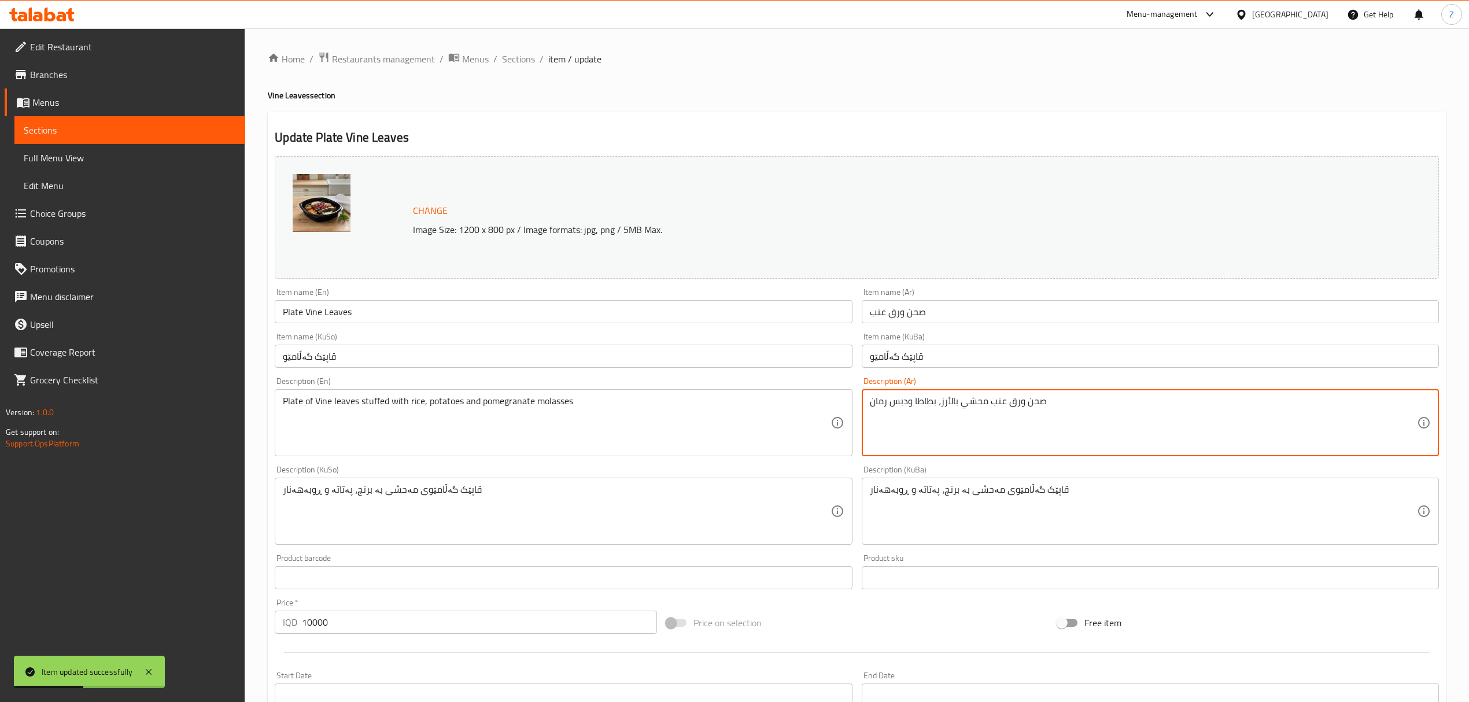
click at [926, 400] on textarea "صحن ورق عنب محشي بالأرز، بطاطا ودبس رمان" at bounding box center [1143, 423] width 547 height 55
type textarea "صحن ورق عنب محشي بالأرز، جزر ودبس رمان"
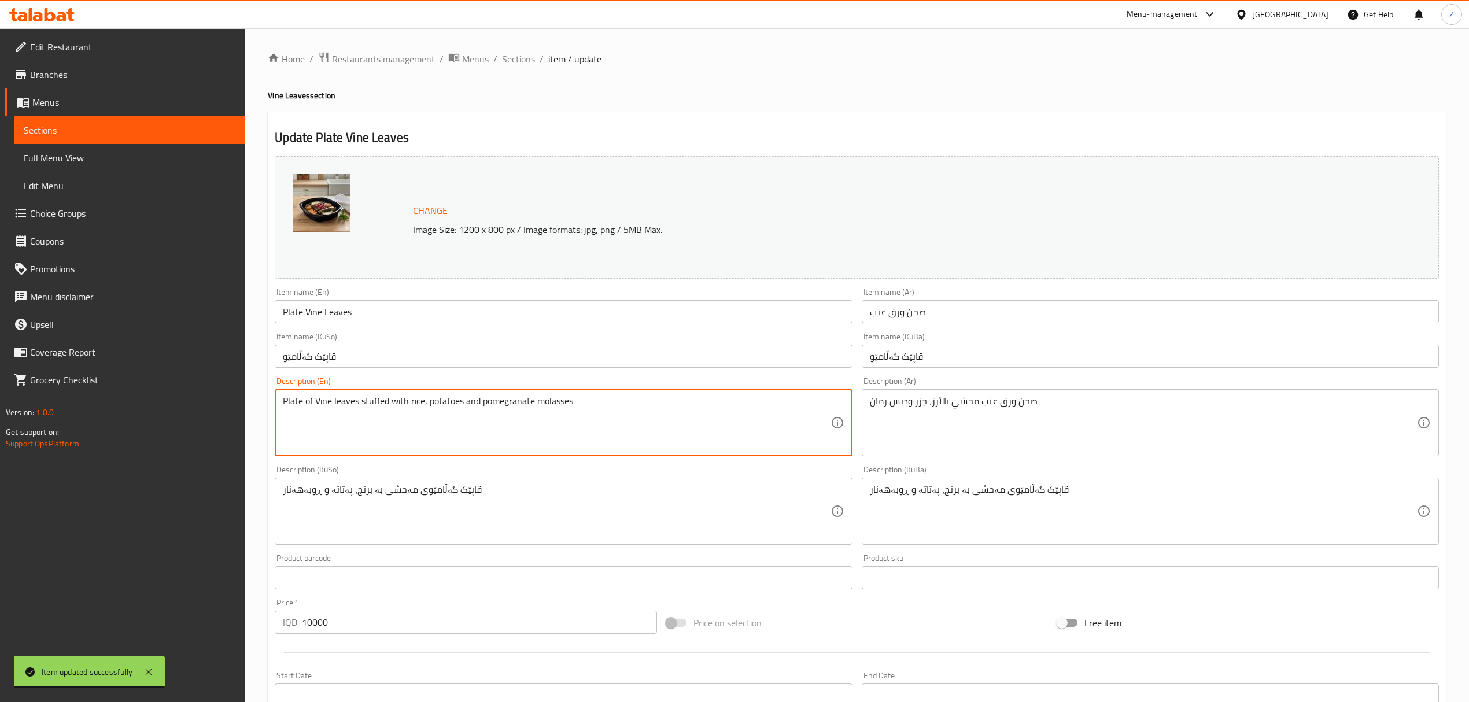
click at [444, 403] on textarea "Plate of Vine leaves stuffed with rice, potatoes and pomegranate molasses" at bounding box center [556, 423] width 547 height 55
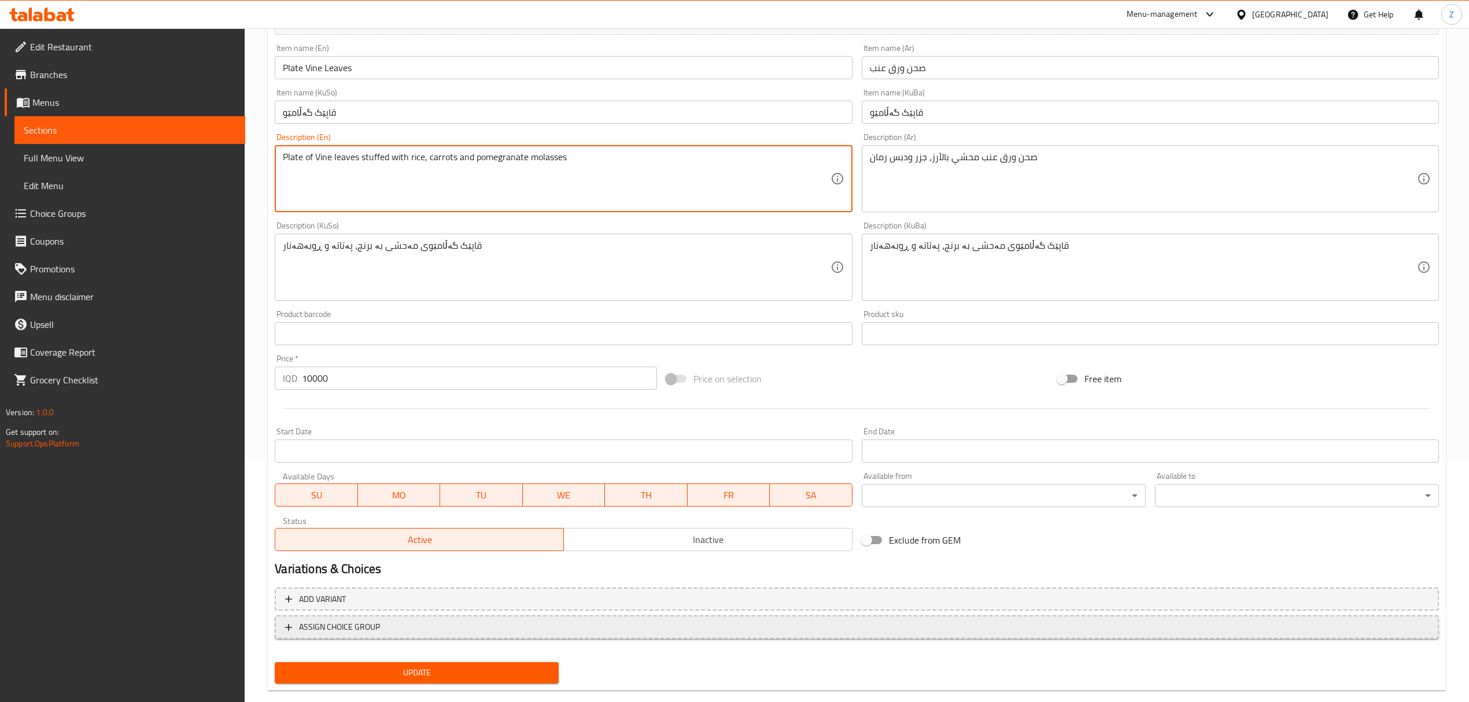
scroll to position [264, 0]
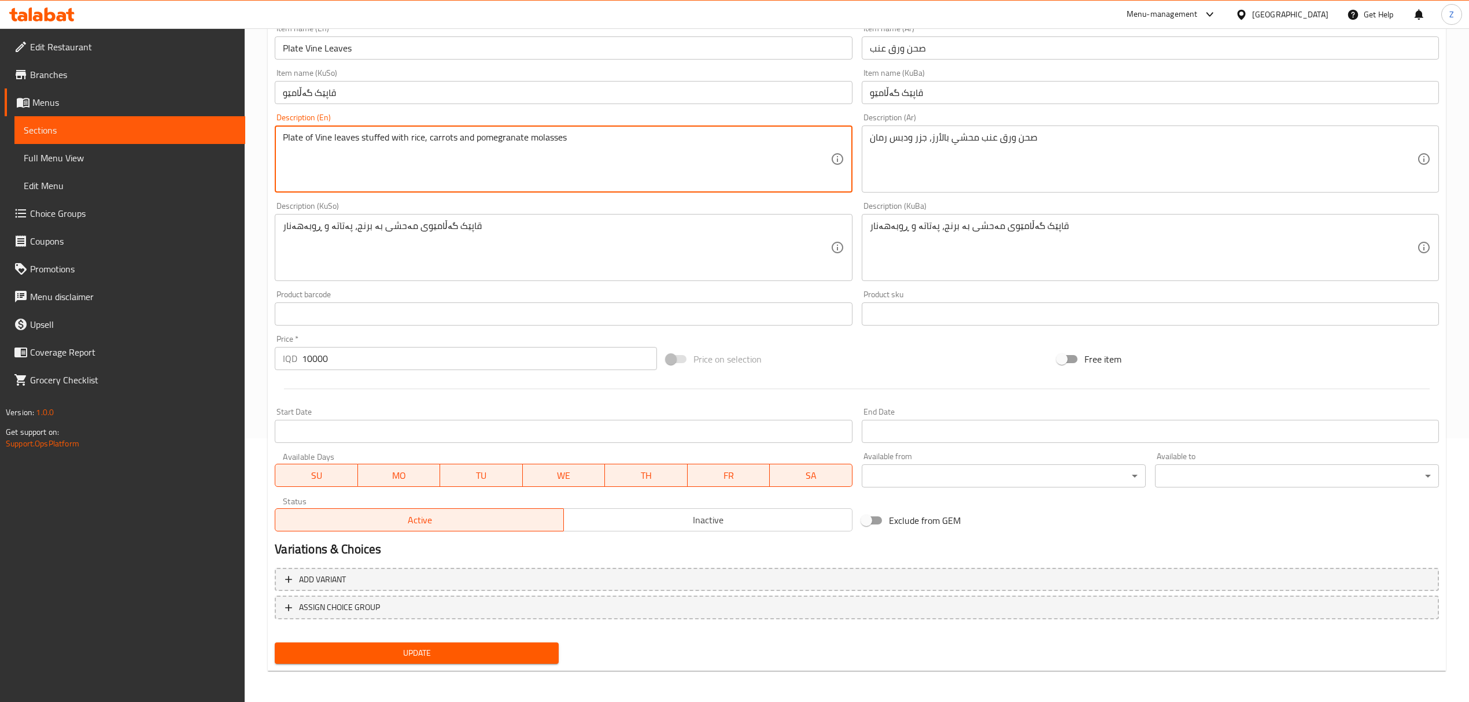
type textarea "Plate of Vine leaves stuffed with rice, carrots and pomegranate molasses"
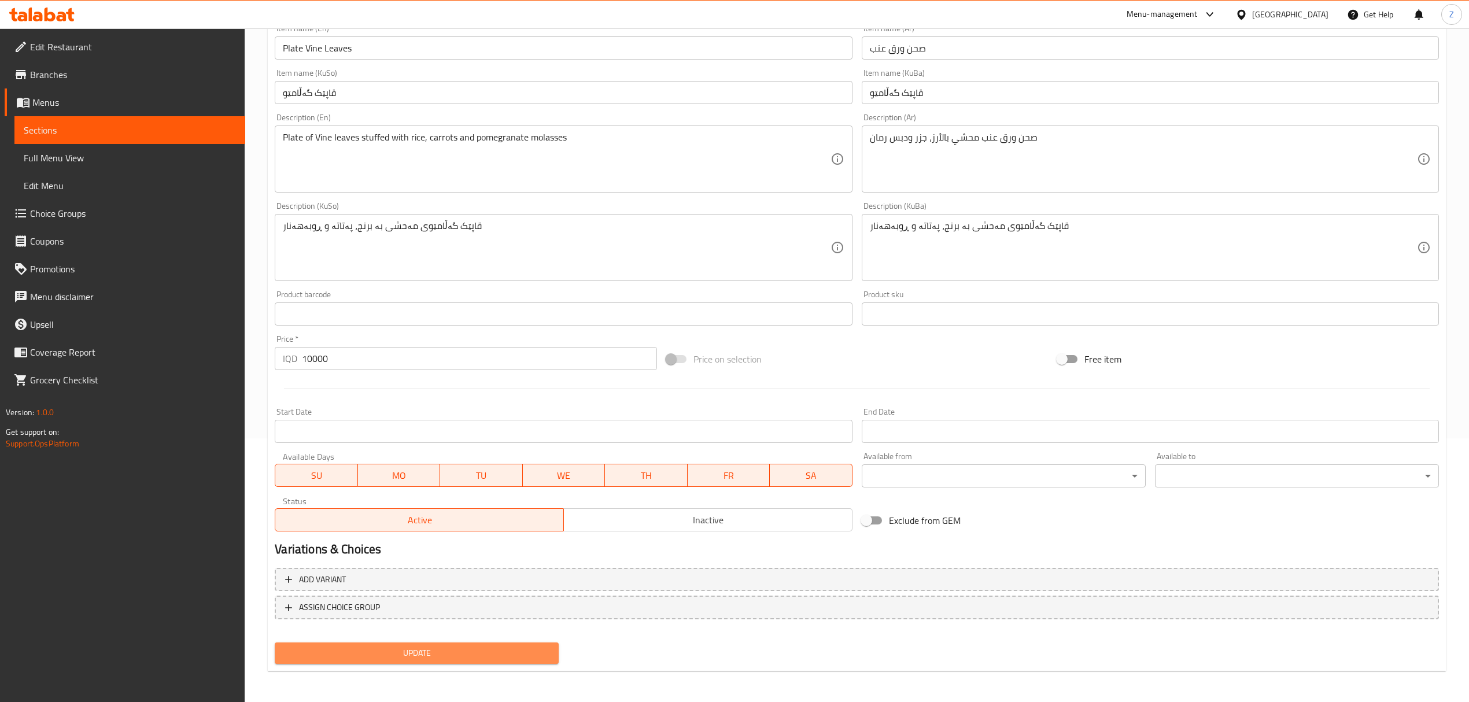
click at [419, 650] on span "Update" at bounding box center [416, 653] width 265 height 14
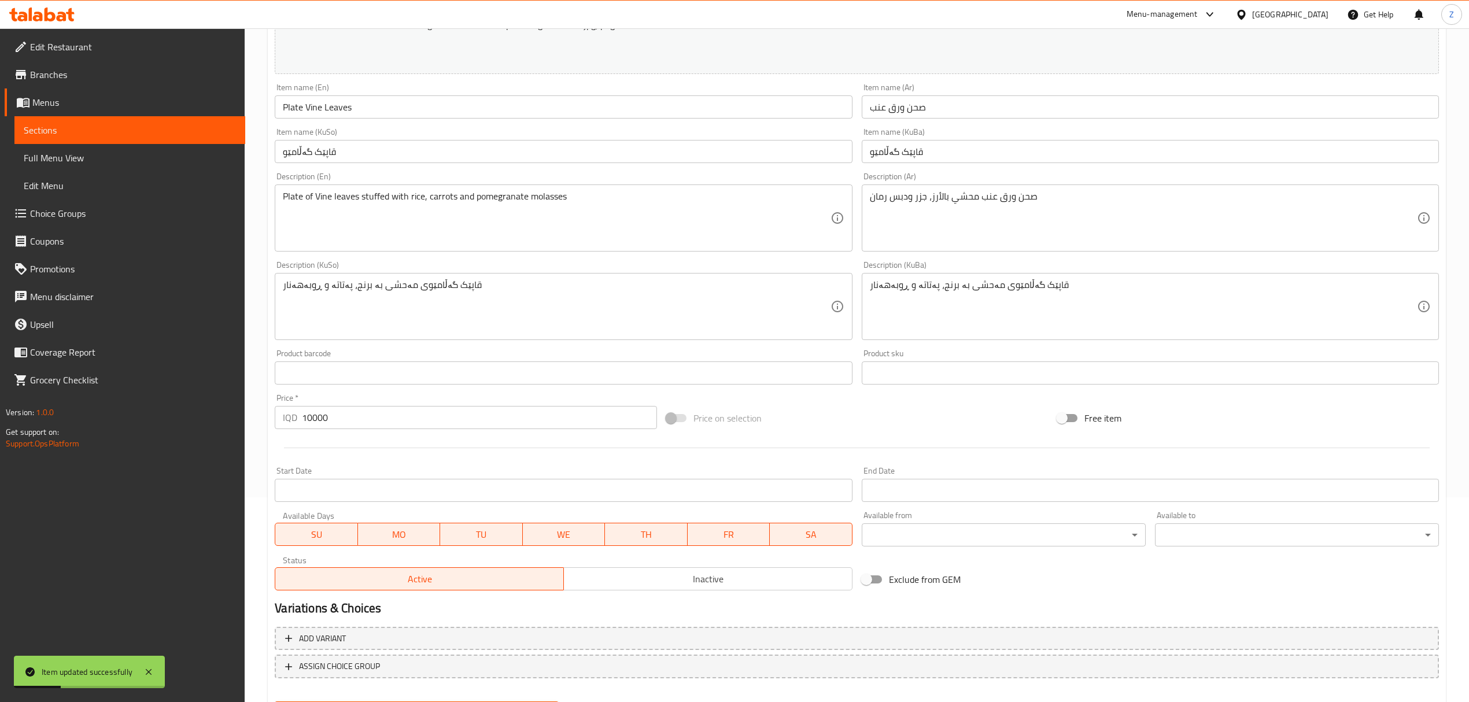
scroll to position [0, 0]
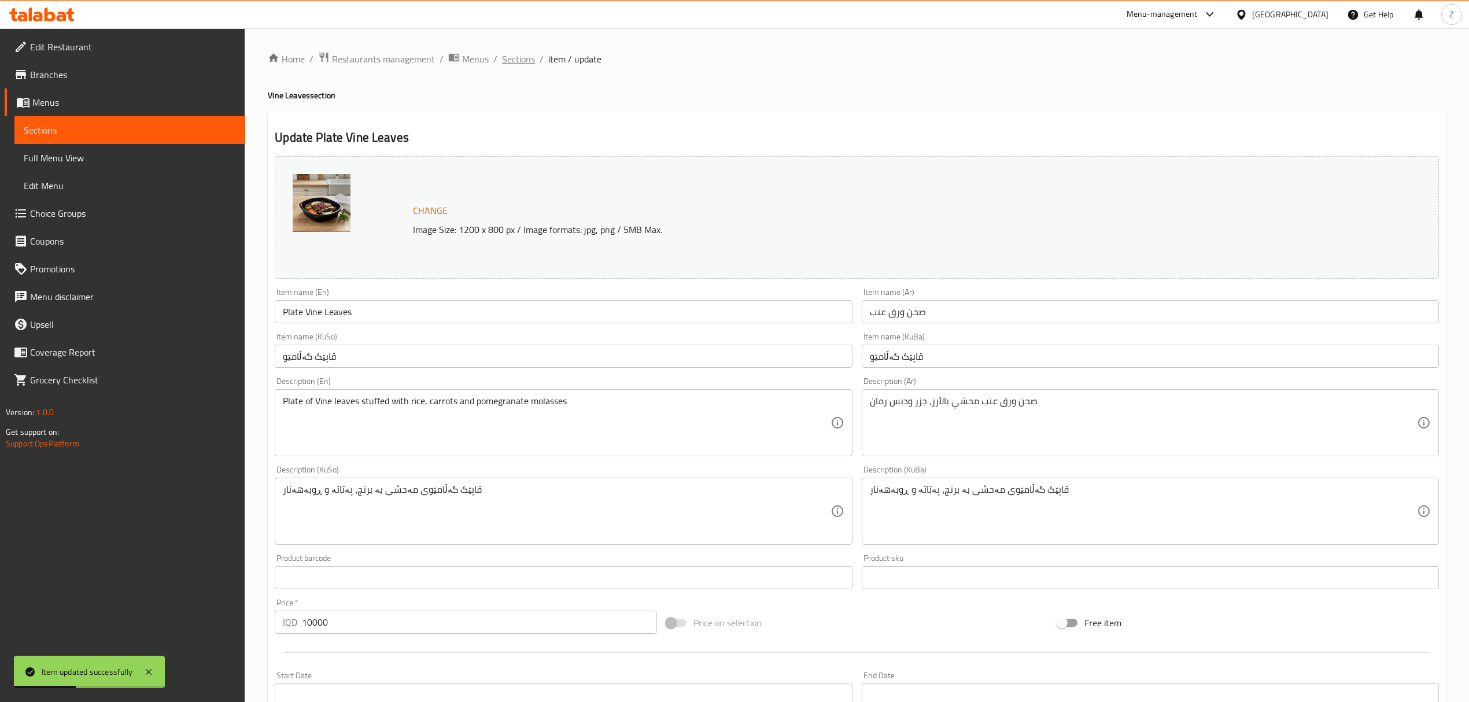
click at [512, 61] on span "Sections" at bounding box center [518, 59] width 33 height 14
